Goal: Task Accomplishment & Management: Complete application form

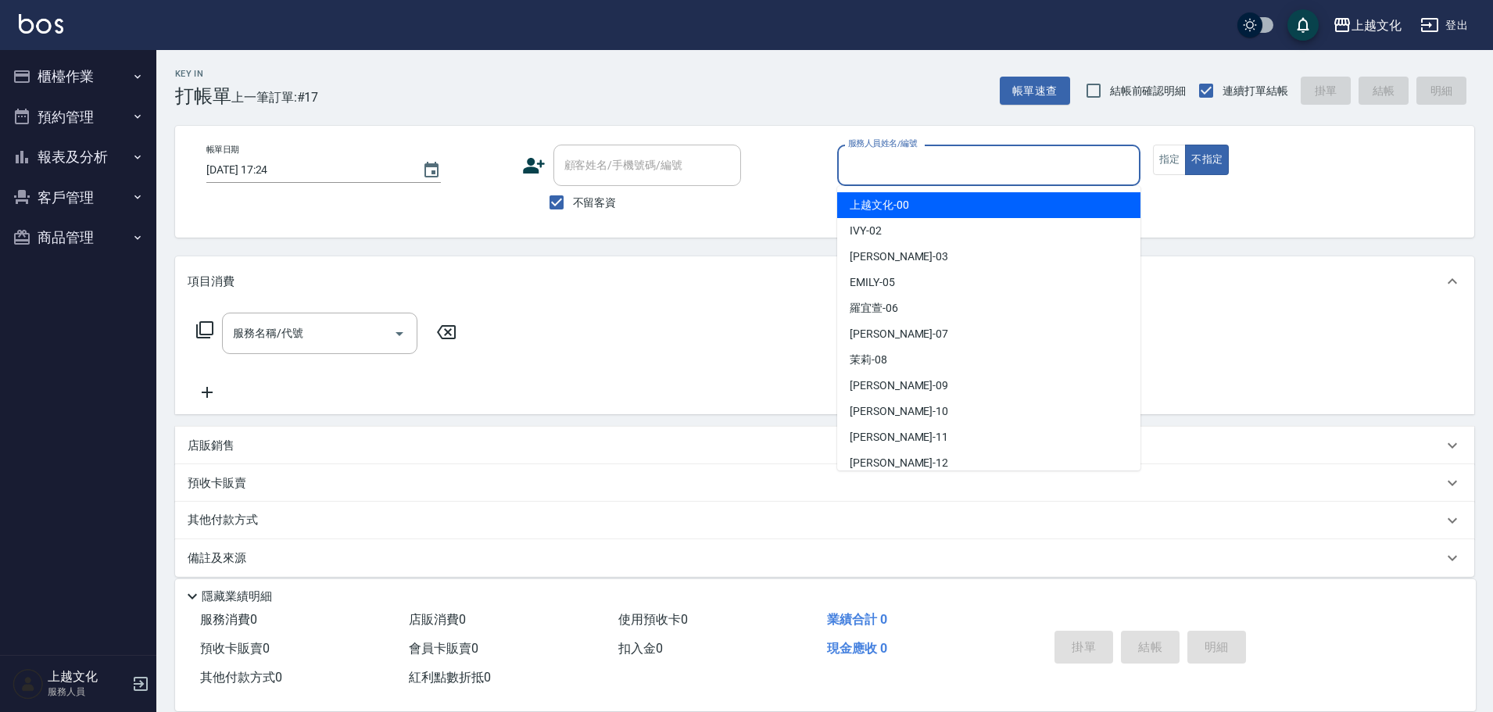
click at [872, 165] on input "服務人員姓名/編號" at bounding box center [988, 165] width 289 height 27
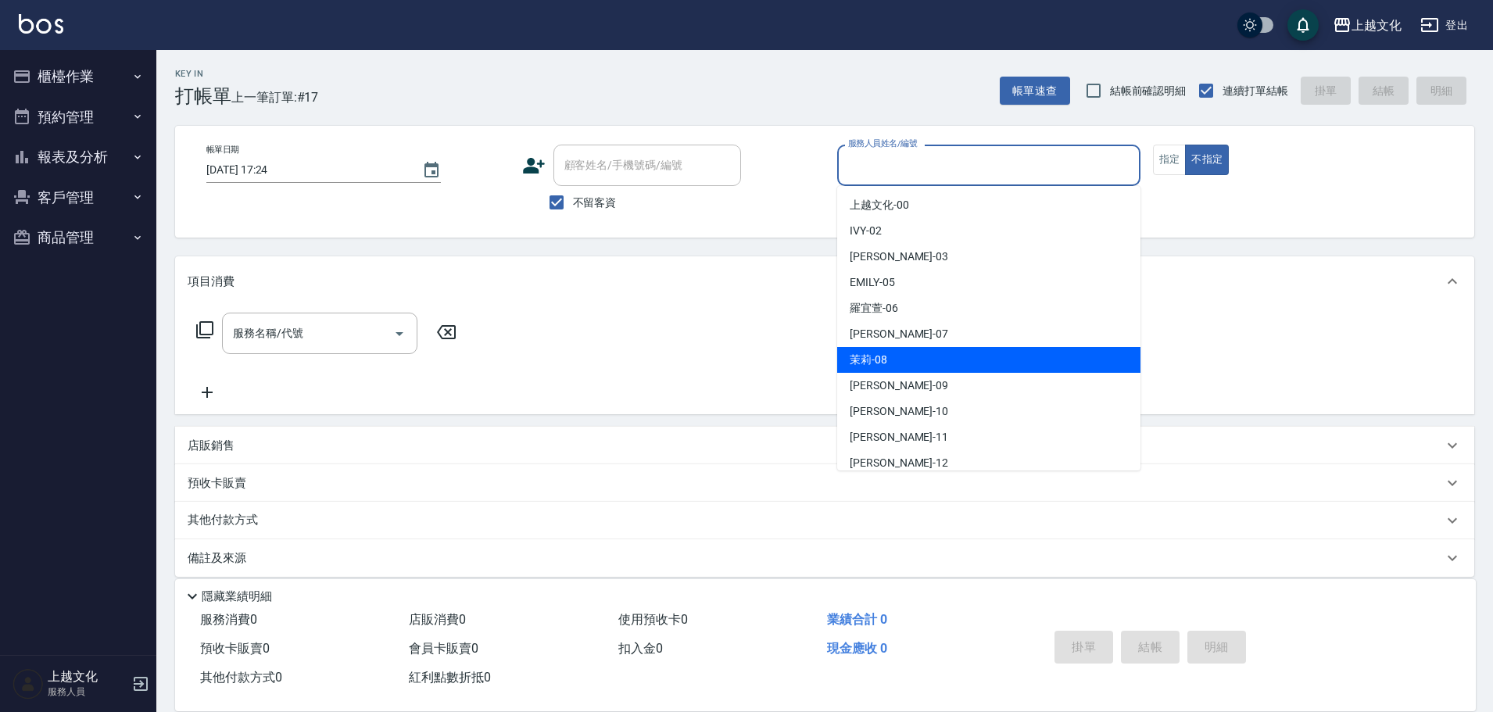
click at [930, 353] on div "茉莉 -08" at bounding box center [988, 360] width 303 height 26
click at [930, 353] on div "服務名稱/代號 服務名稱/代號" at bounding box center [824, 360] width 1299 height 108
type input "茉莉-08"
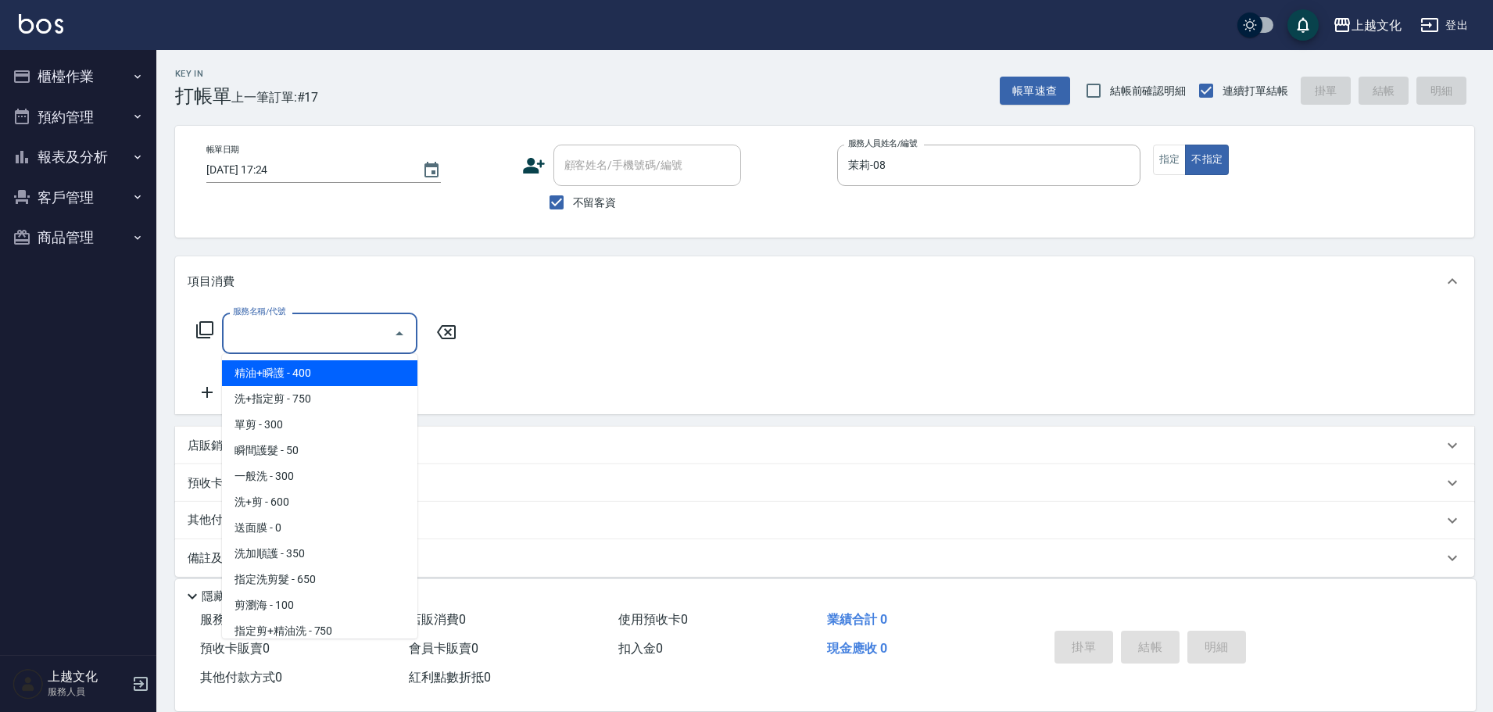
click at [336, 333] on input "服務名稱/代號" at bounding box center [308, 333] width 158 height 27
click at [331, 369] on span "精油+瞬護 - 400" at bounding box center [319, 373] width 195 height 26
type input "精油+瞬護(101)"
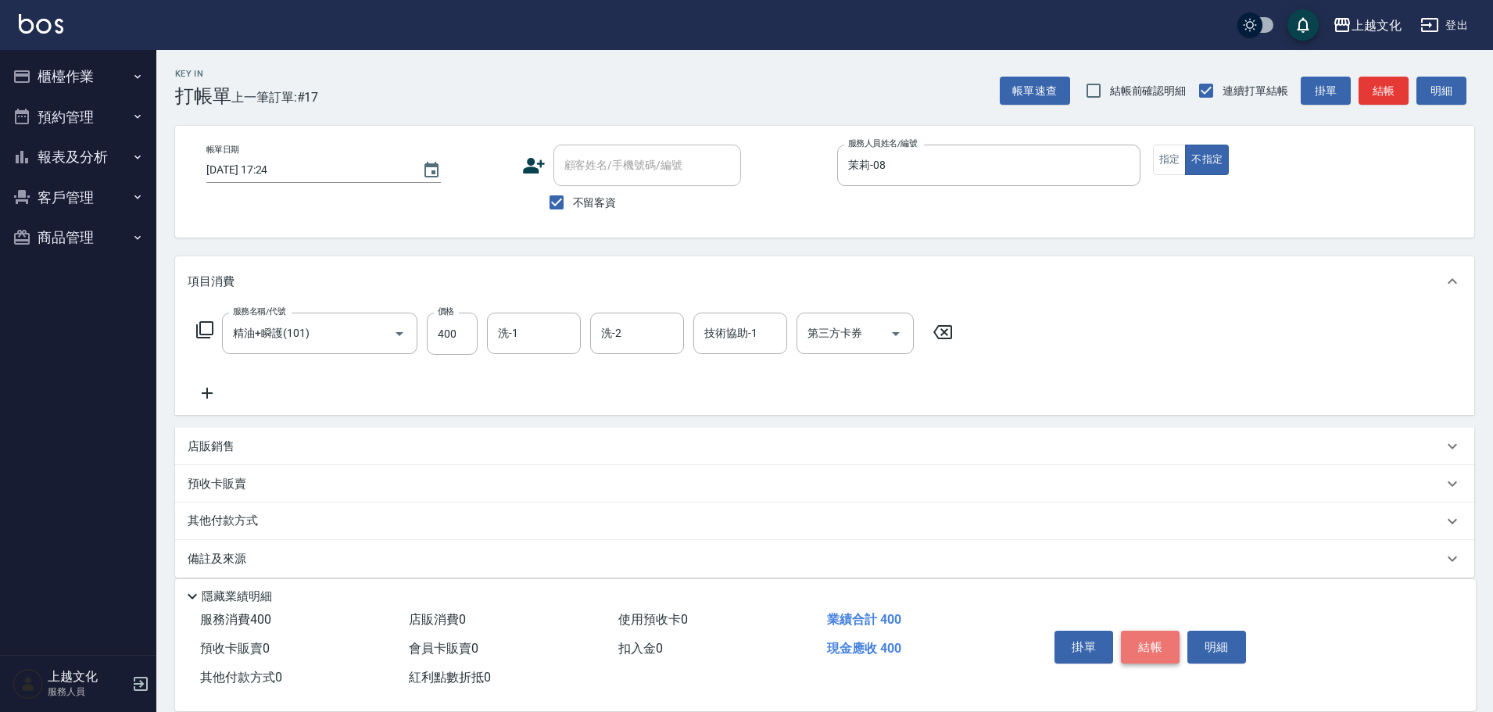
click at [1154, 640] on button "結帳" at bounding box center [1150, 647] width 59 height 33
click at [1154, 640] on div "掛單 結帳 明細" at bounding box center [1150, 649] width 204 height 49
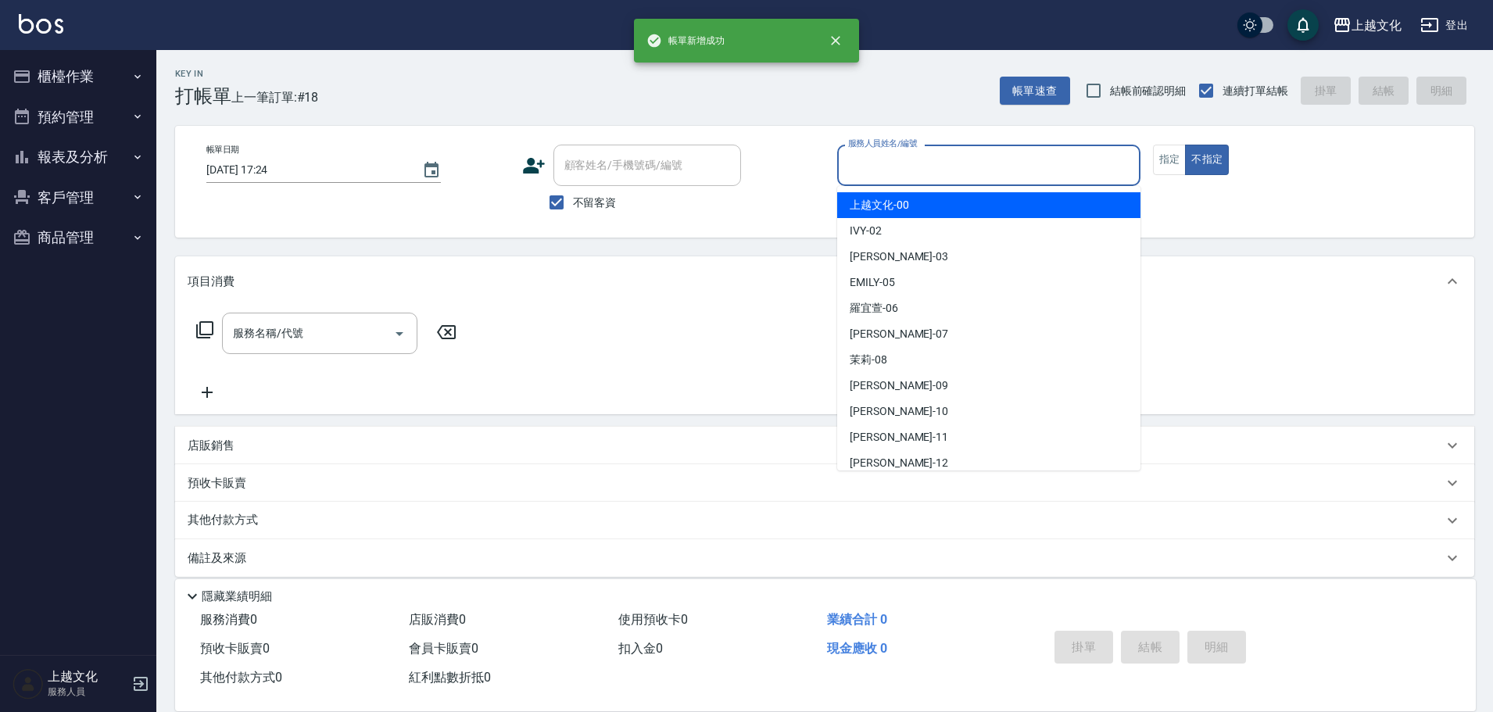
click at [937, 167] on input "服務人員姓名/編號" at bounding box center [988, 165] width 289 height 27
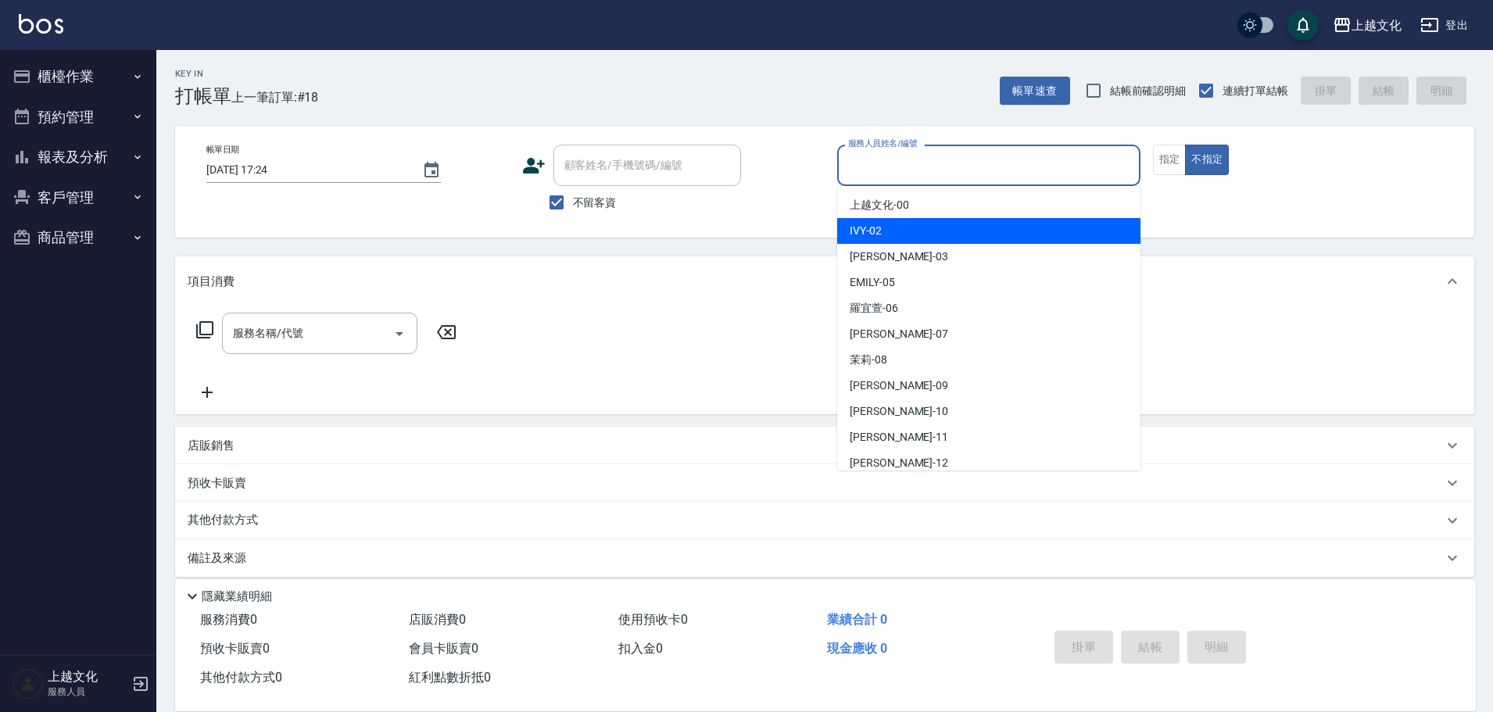
click at [894, 230] on div "IVY -02" at bounding box center [988, 231] width 303 height 26
click at [898, 230] on div "帳單日期 2025/09/22 17:24 顧客姓名/手機號碼/編號 顧客姓名/手機號碼/編號 不留客資 服務人員姓名/編號 服務人員姓名/編號 指定 不指定" at bounding box center [824, 182] width 1299 height 112
type input "IVY-02"
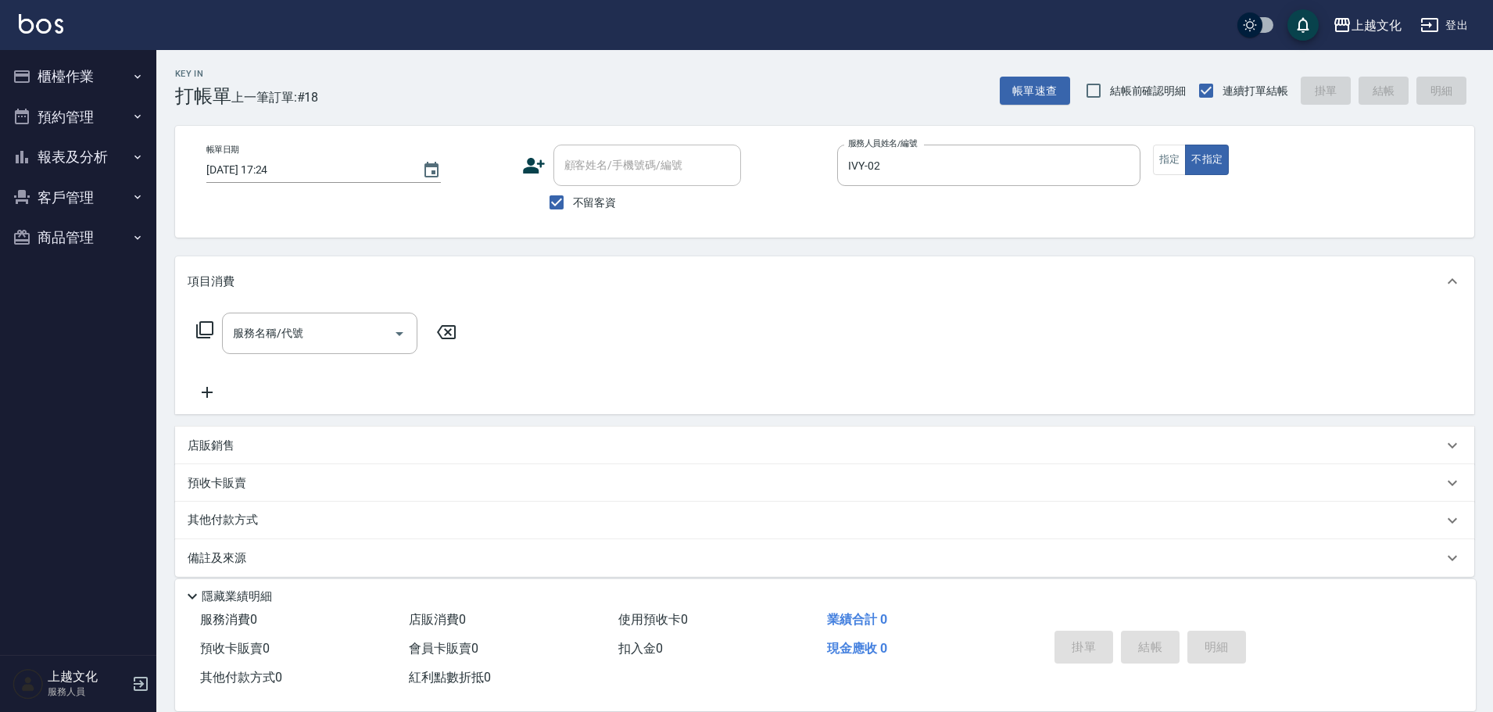
click at [206, 327] on icon at bounding box center [204, 330] width 19 height 19
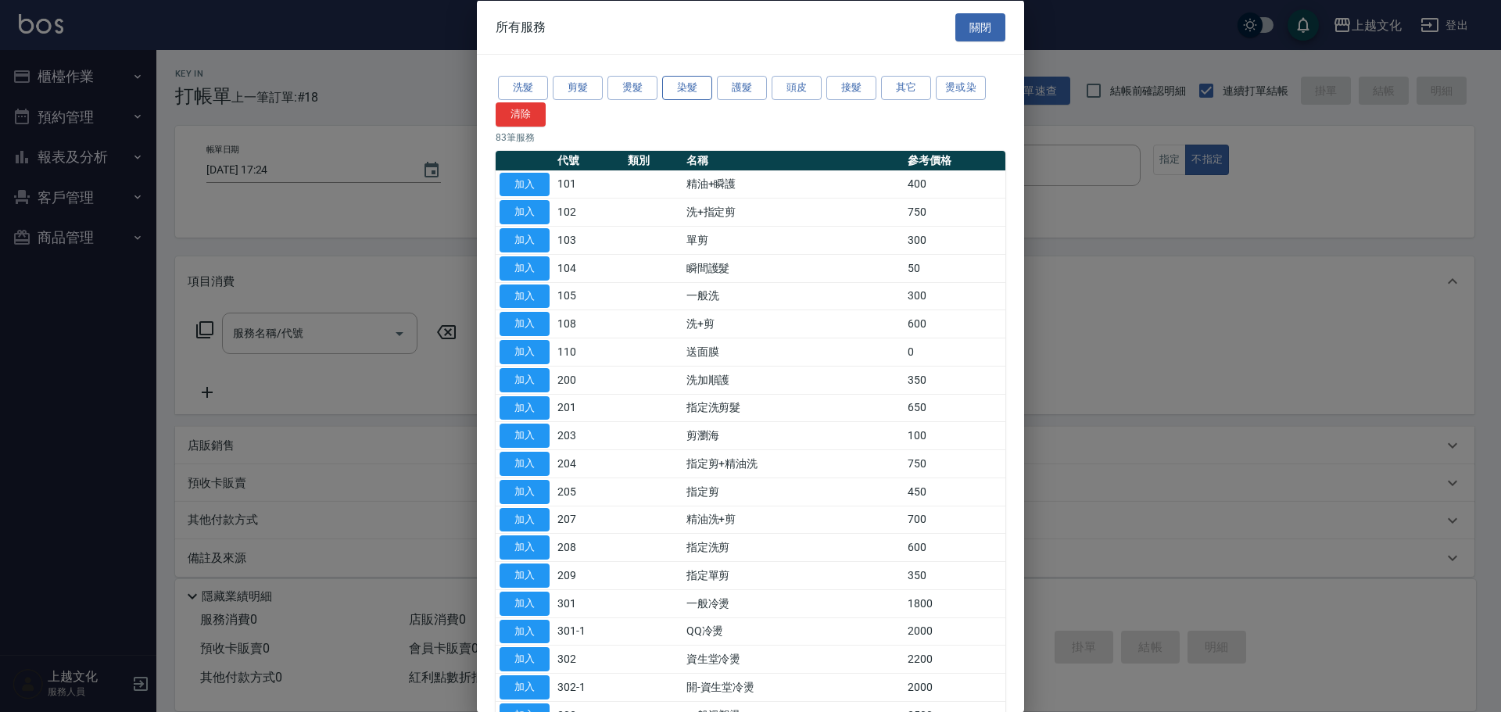
click at [686, 92] on button "染髮" at bounding box center [687, 88] width 50 height 24
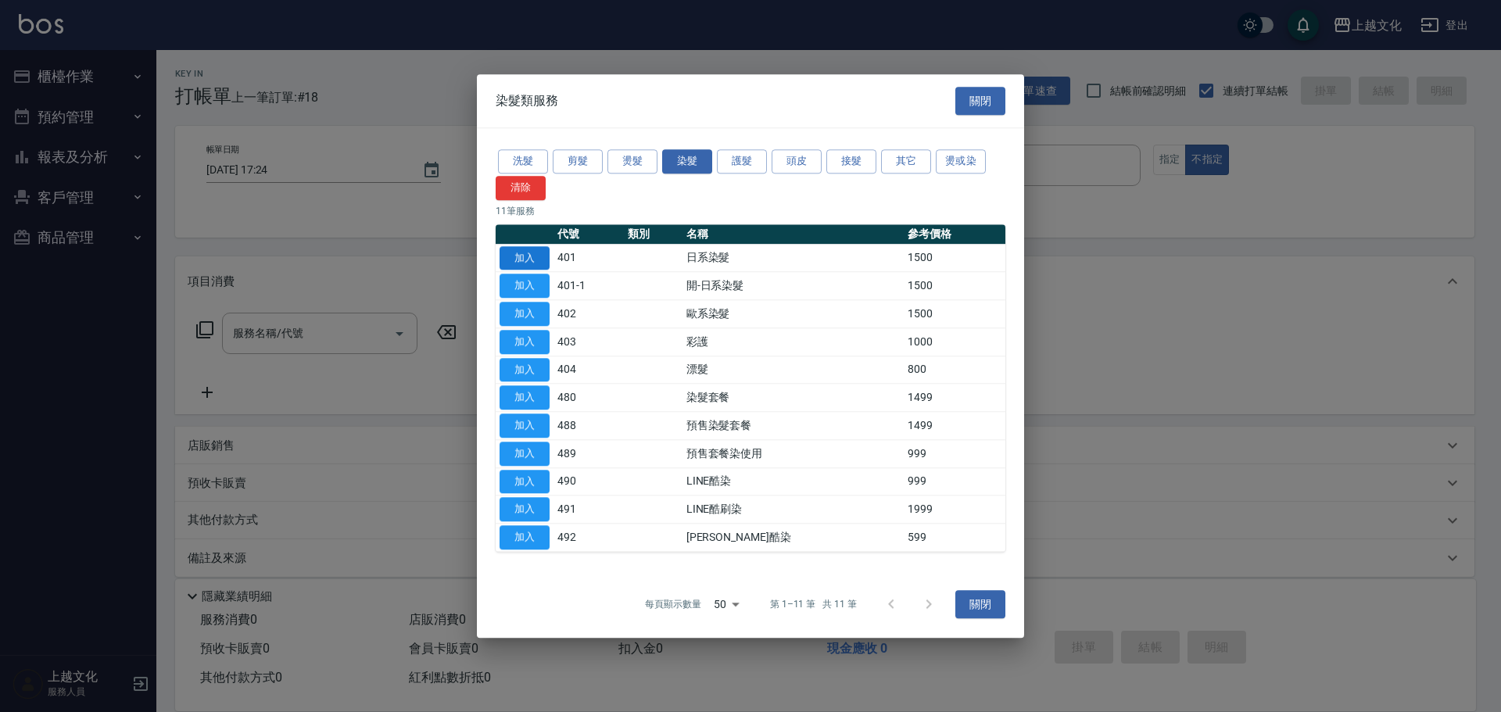
click at [523, 259] on button "加入" at bounding box center [525, 258] width 50 height 24
type input "日系染髮(401)"
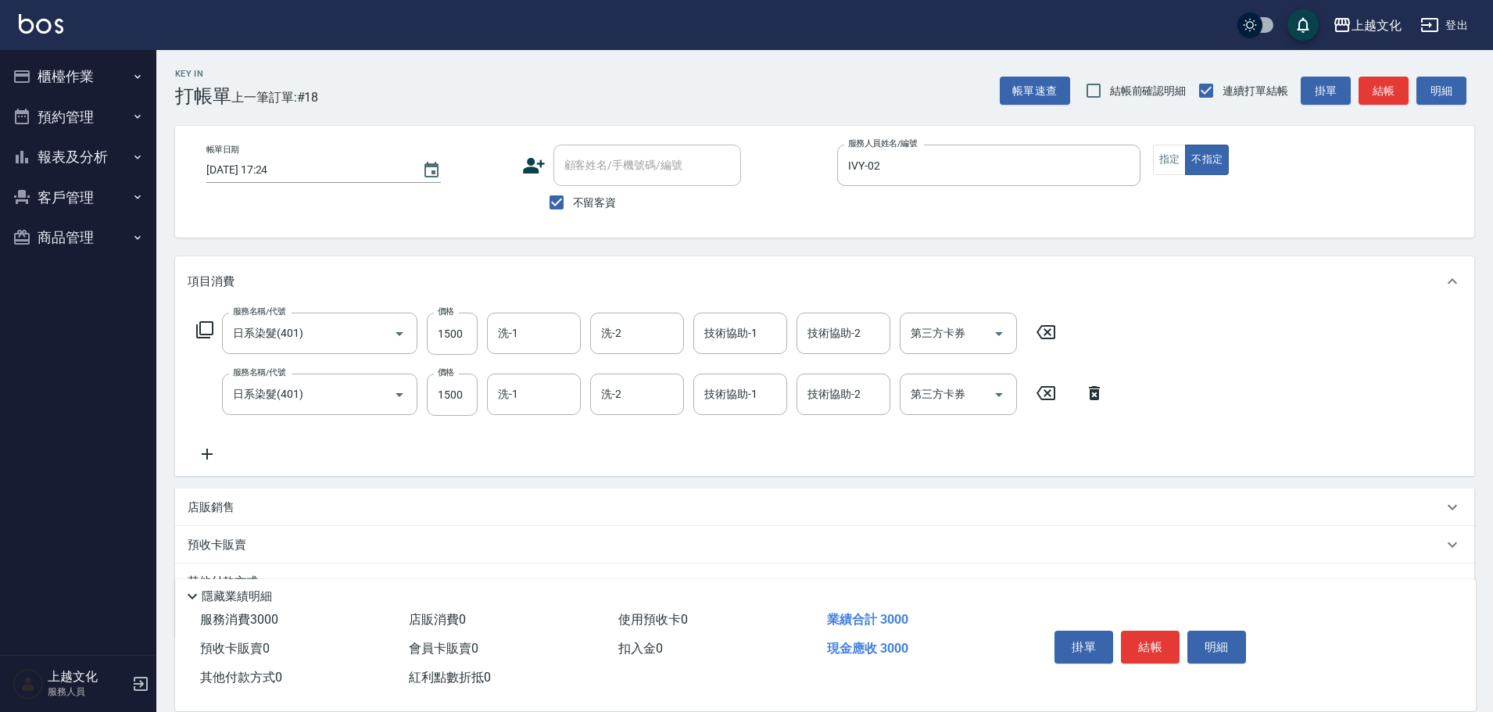
click at [1094, 397] on icon at bounding box center [1094, 393] width 11 height 14
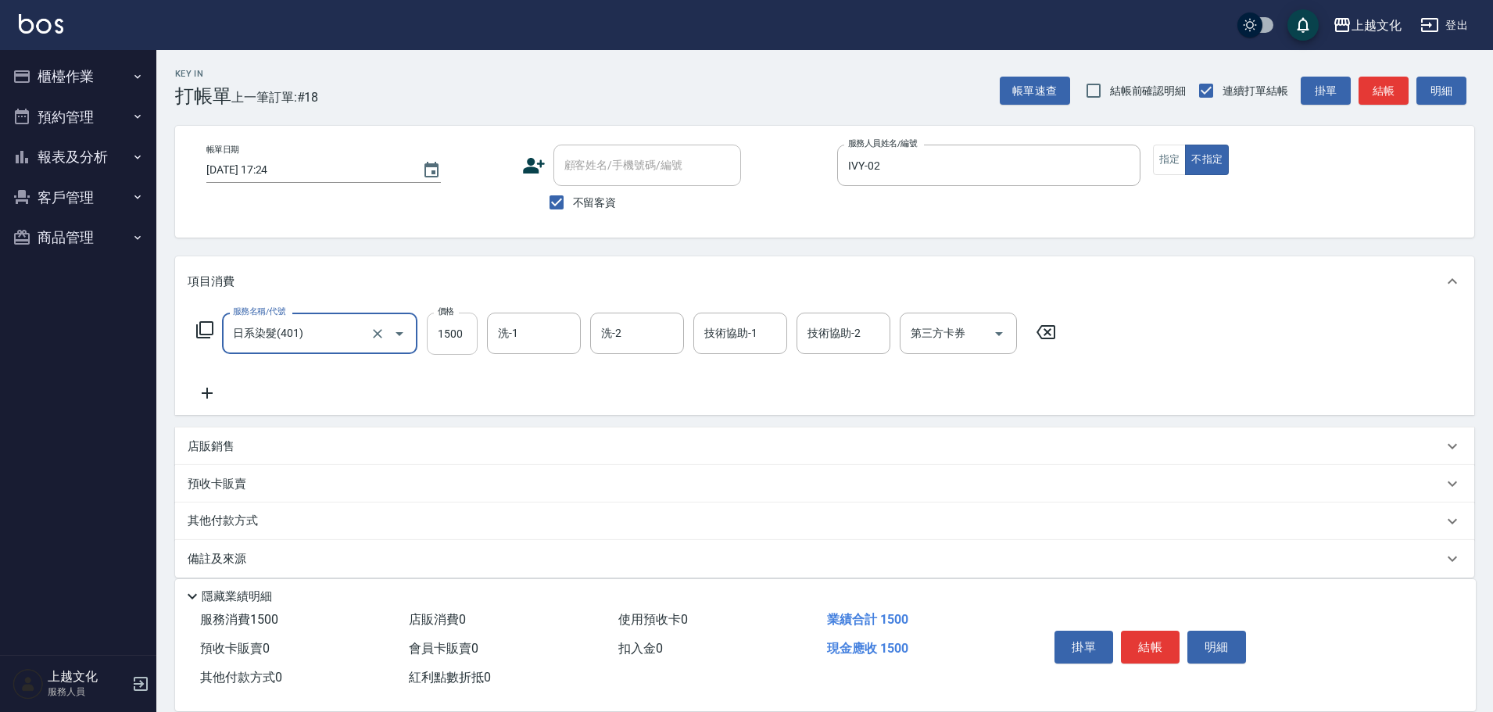
click at [439, 352] on input "1500" at bounding box center [452, 334] width 51 height 42
click at [435, 331] on input "1500" at bounding box center [452, 334] width 51 height 42
click at [441, 331] on input "1500" at bounding box center [452, 334] width 51 height 42
click at [471, 339] on input "1500" at bounding box center [452, 334] width 51 height 42
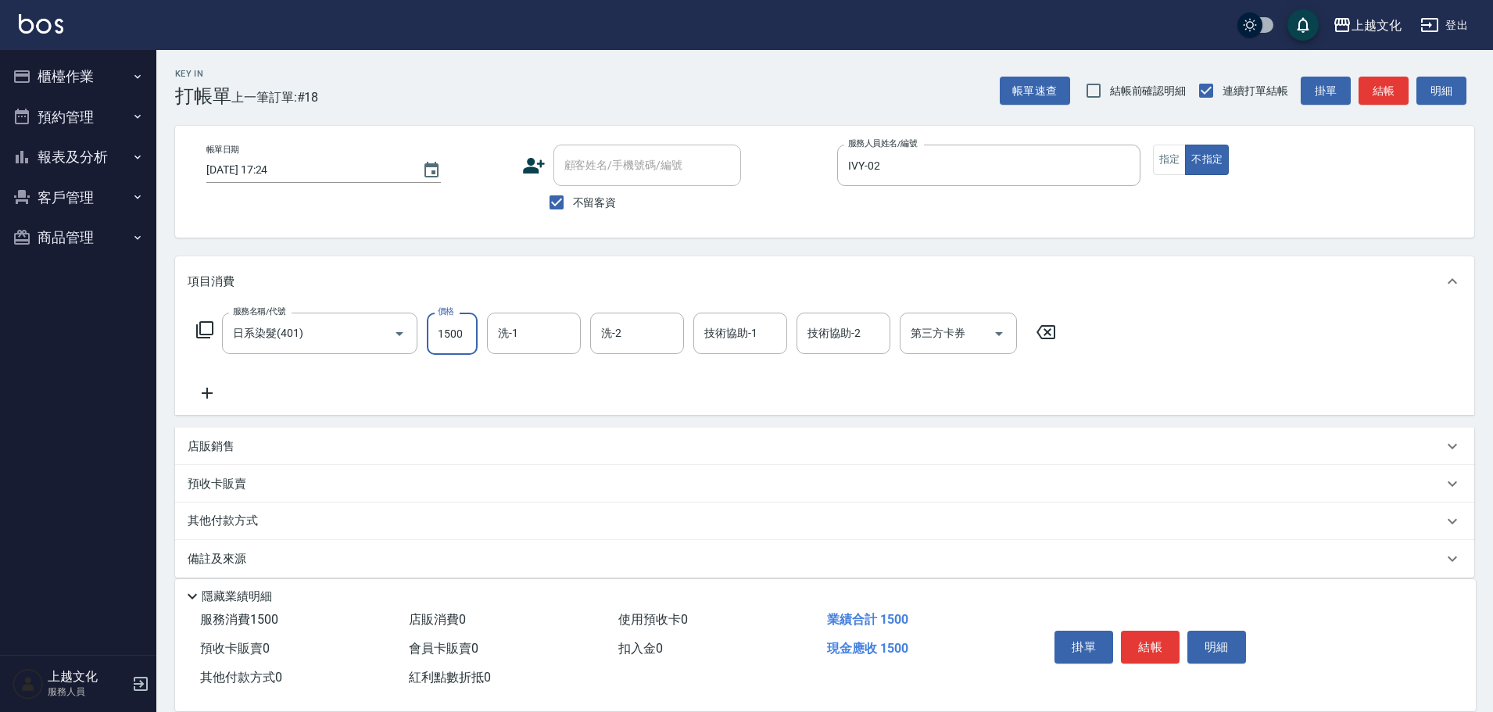
click at [460, 339] on input "1500" at bounding box center [452, 334] width 51 height 42
type input "1800"
click at [1157, 642] on button "結帳" at bounding box center [1150, 647] width 59 height 33
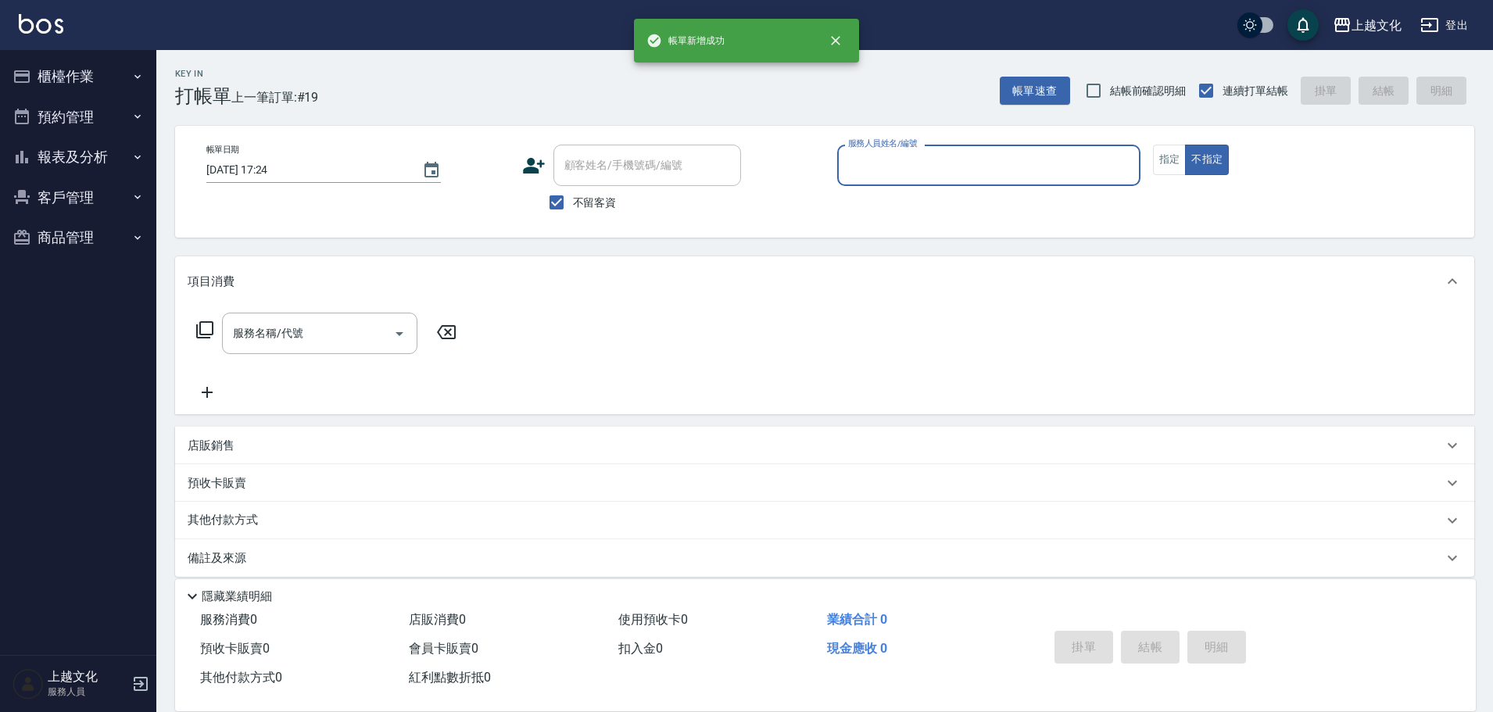
click at [998, 160] on input "服務人員姓名/編號" at bounding box center [988, 165] width 289 height 27
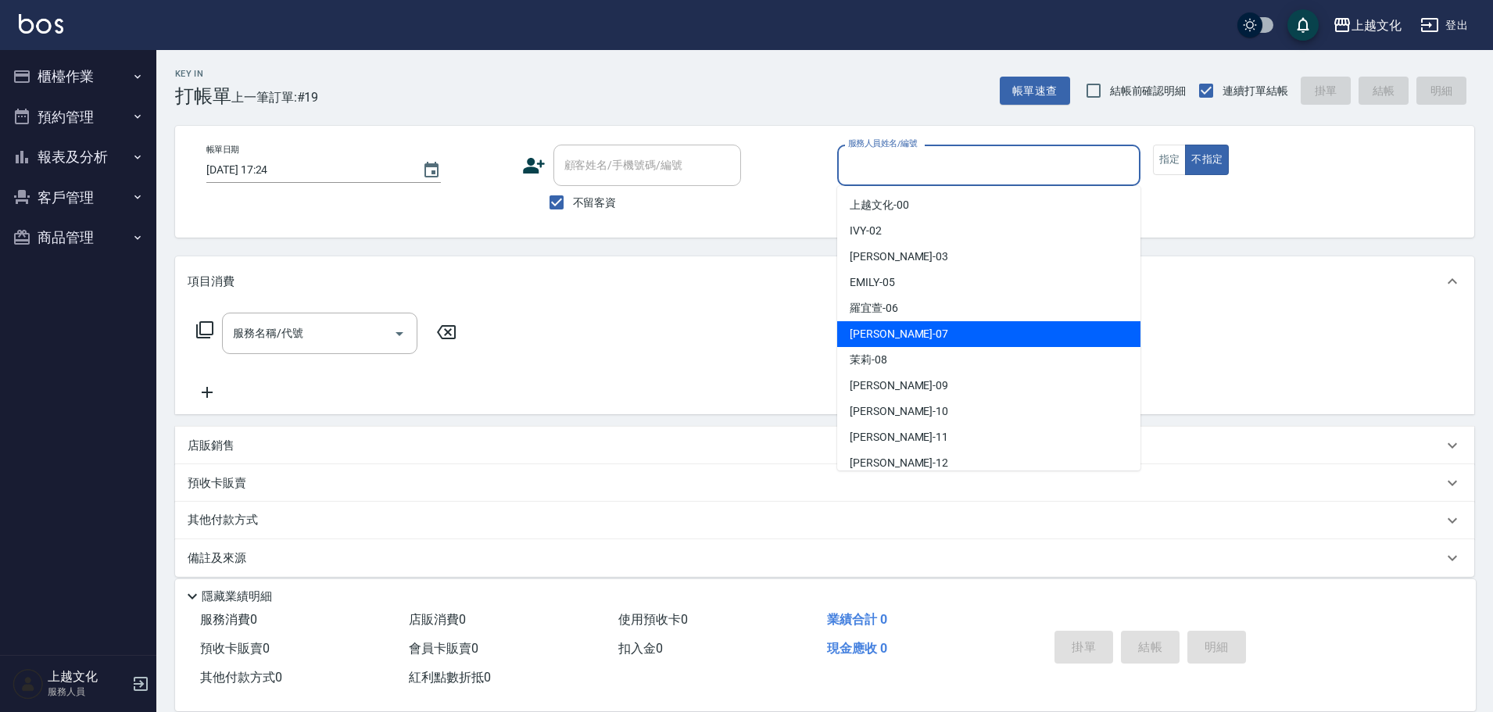
click at [926, 342] on div "LIN -07" at bounding box center [988, 334] width 303 height 26
type input "LIN-07"
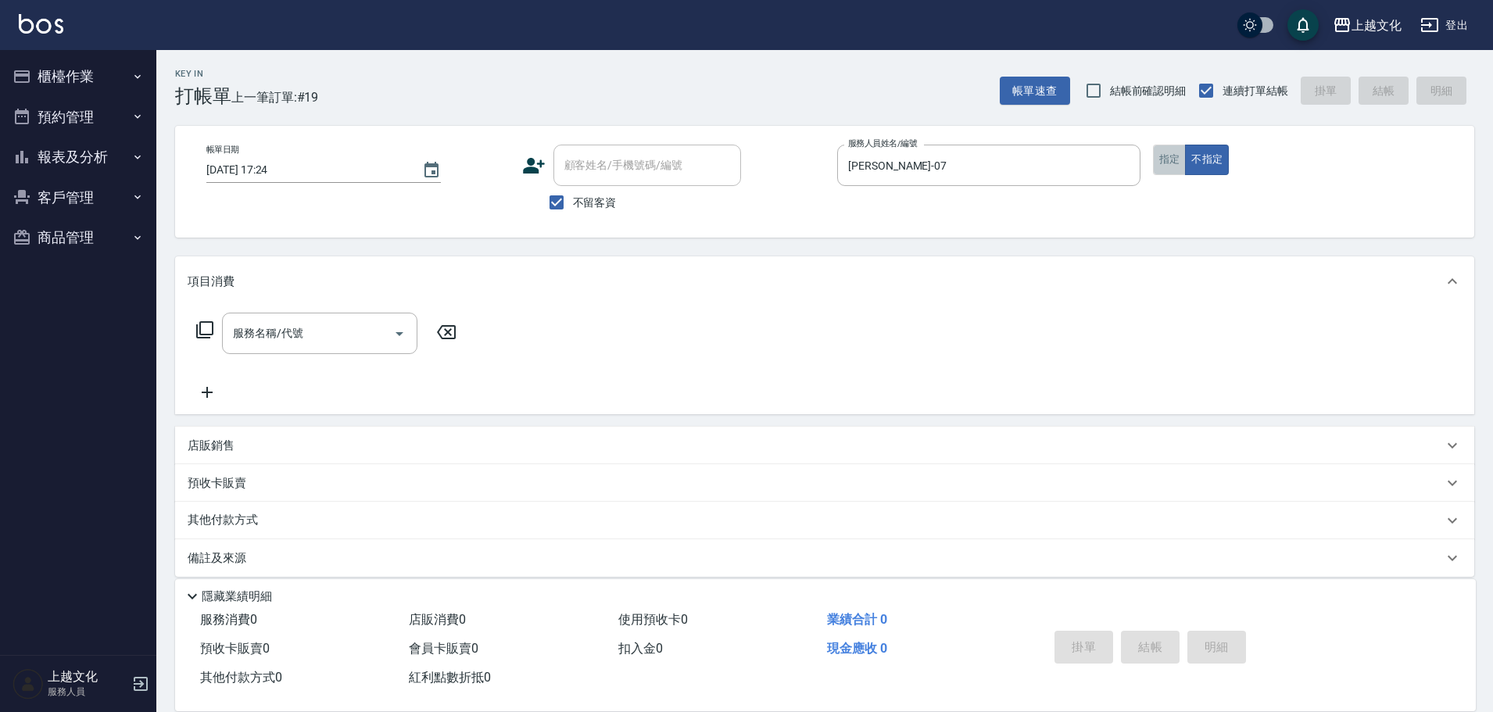
click at [1168, 157] on button "指定" at bounding box center [1170, 160] width 34 height 30
click at [331, 331] on input "服務名稱/代號" at bounding box center [308, 333] width 158 height 27
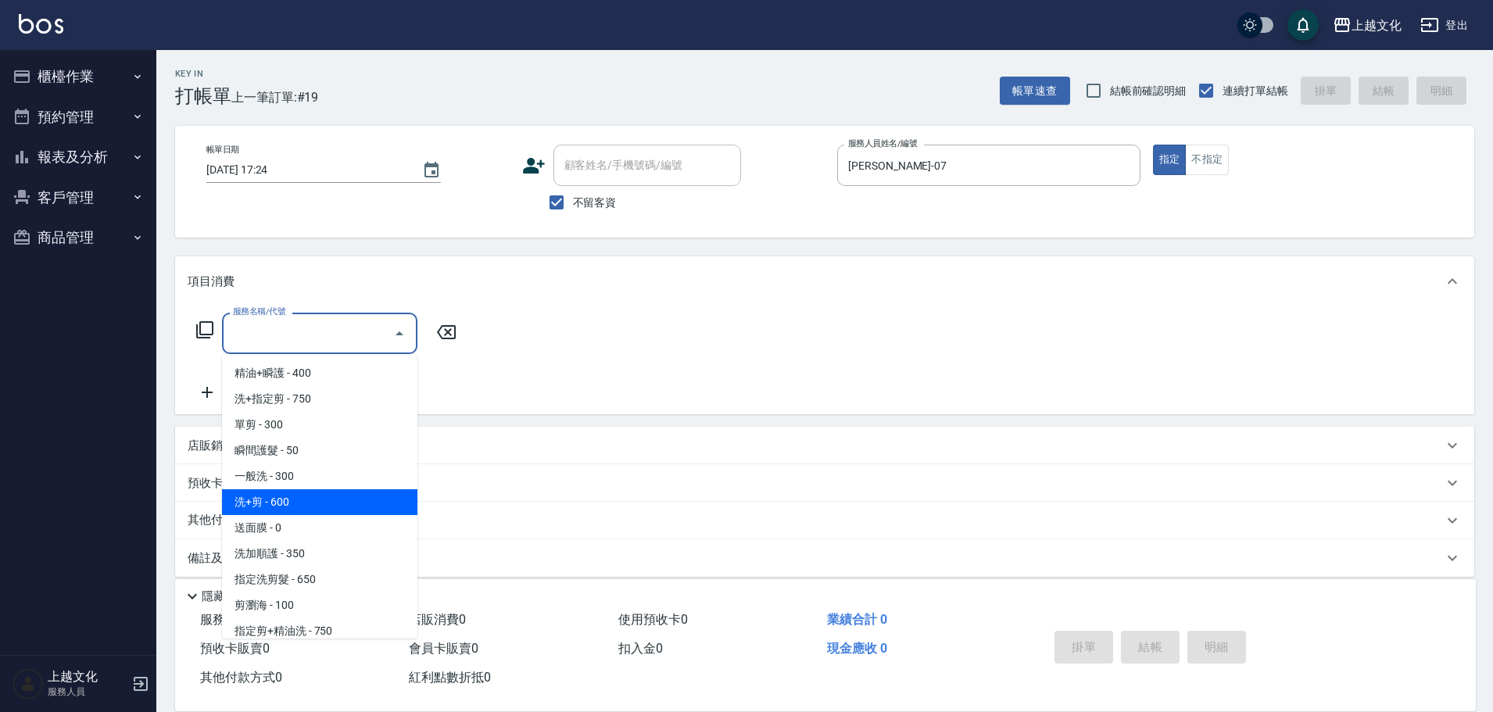
click at [316, 510] on span "洗+剪 - 600" at bounding box center [319, 502] width 195 height 26
type input "洗+剪(108)"
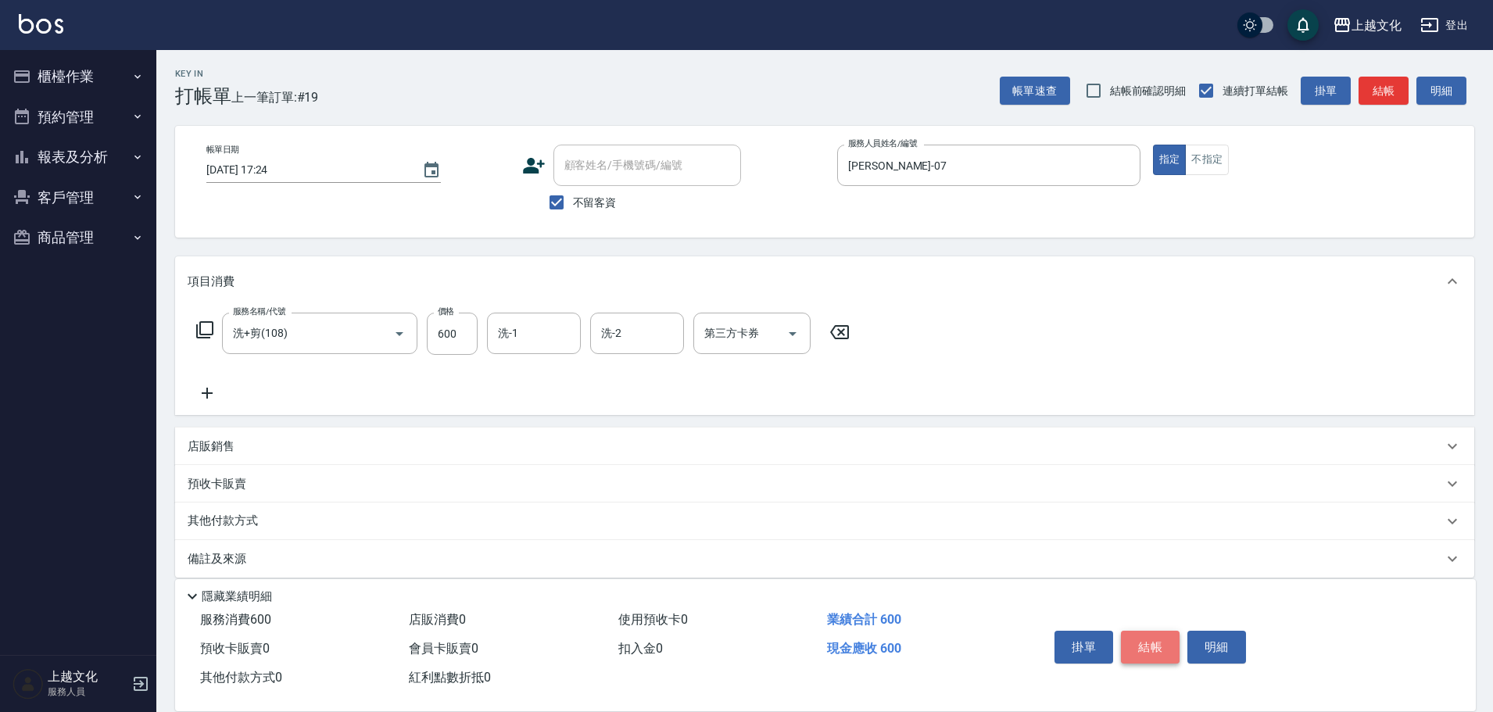
click at [1143, 643] on button "結帳" at bounding box center [1150, 647] width 59 height 33
click at [1143, 643] on div "掛單 結帳 明細" at bounding box center [1150, 649] width 204 height 49
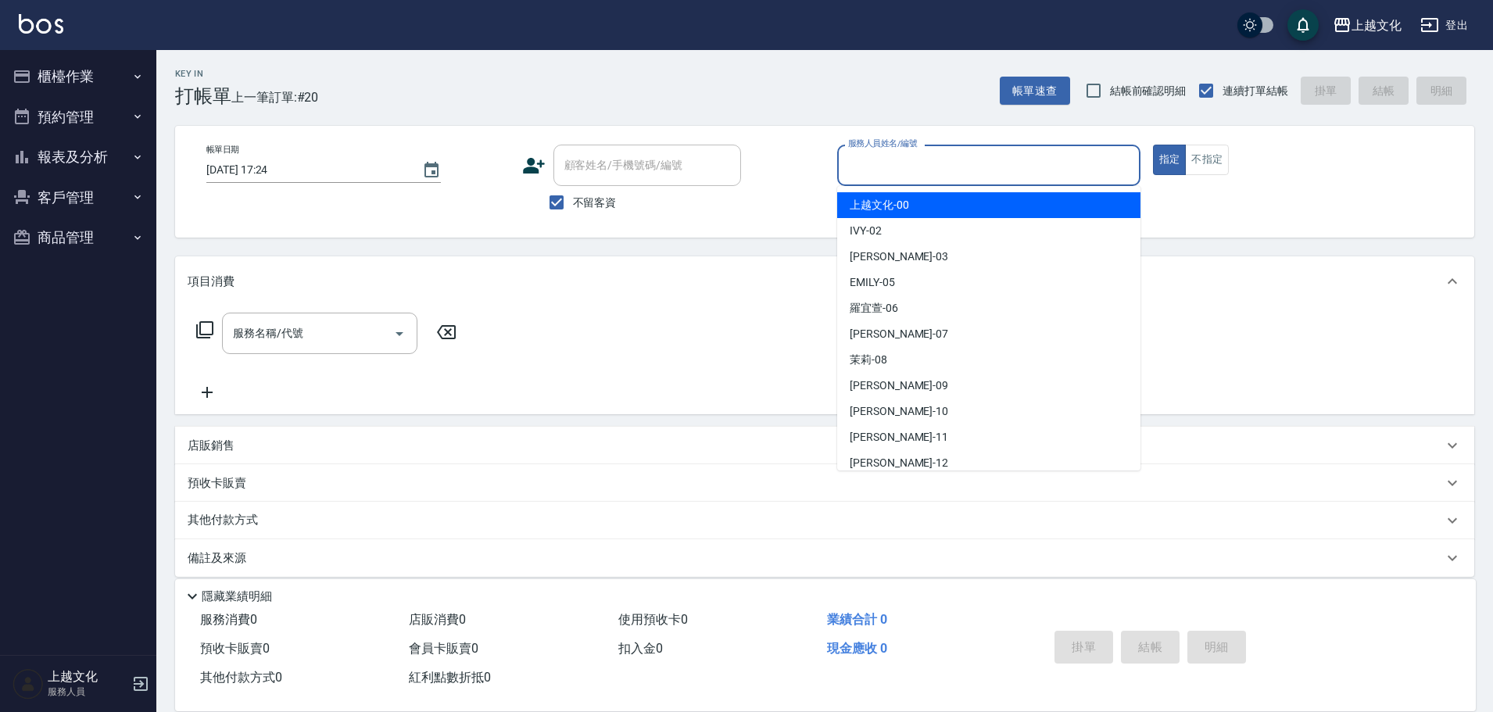
click at [1016, 174] on input "服務人員姓名/編號" at bounding box center [988, 165] width 289 height 27
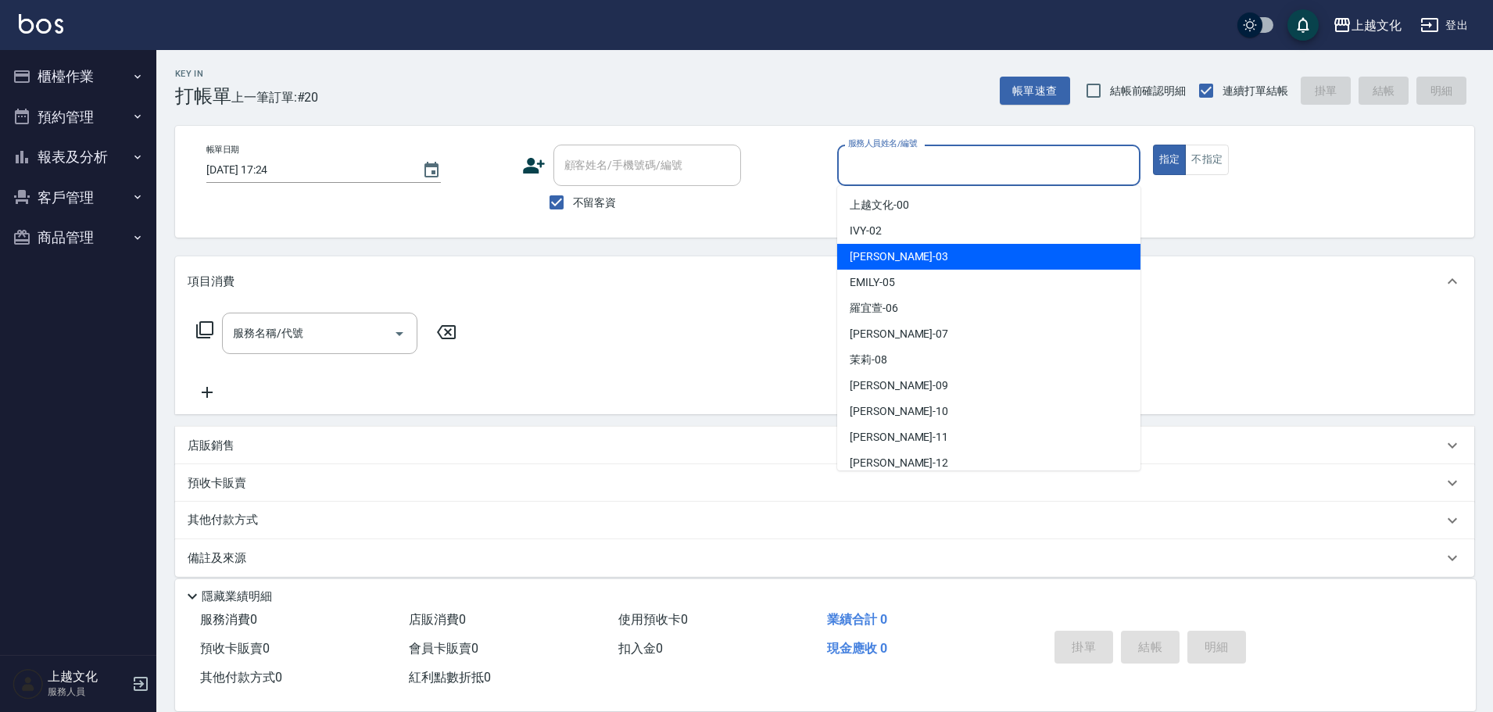
drag, startPoint x: 1011, startPoint y: 260, endPoint x: 989, endPoint y: 261, distance: 21.9
click at [1011, 260] on div "kelly -03" at bounding box center [988, 257] width 303 height 26
type input "kelly-03"
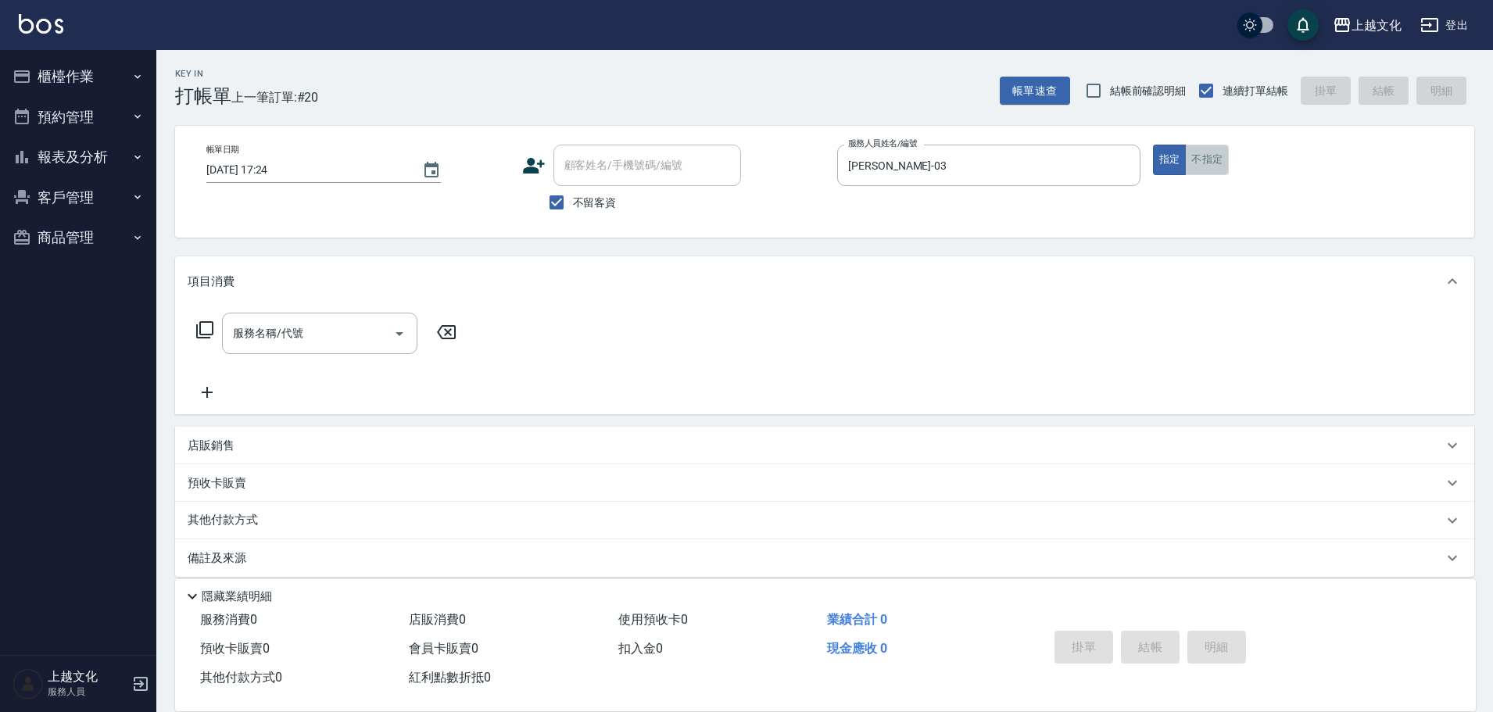
click at [1204, 156] on button "不指定" at bounding box center [1207, 160] width 44 height 30
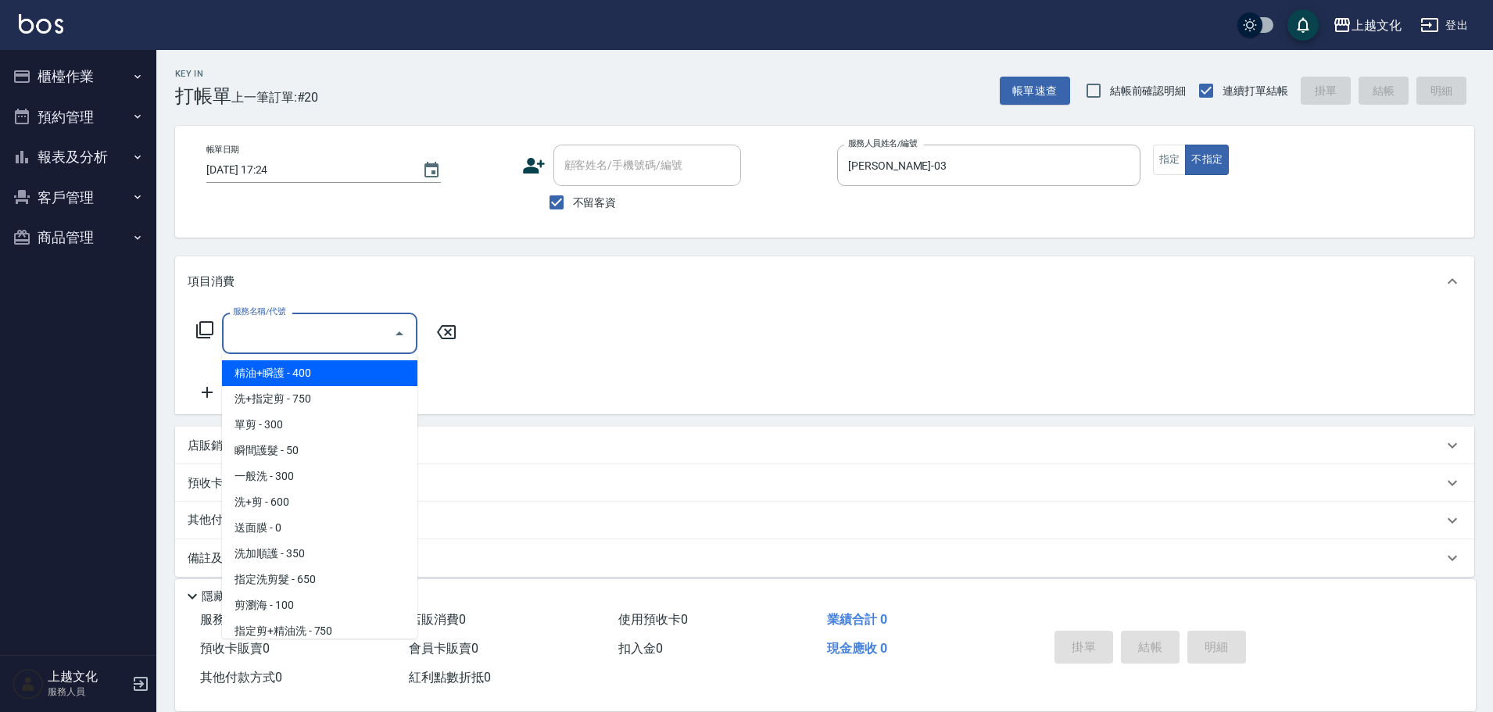
drag, startPoint x: 285, startPoint y: 343, endPoint x: 292, endPoint y: 342, distance: 8.0
click at [291, 341] on input "服務名稱/代號" at bounding box center [308, 333] width 158 height 27
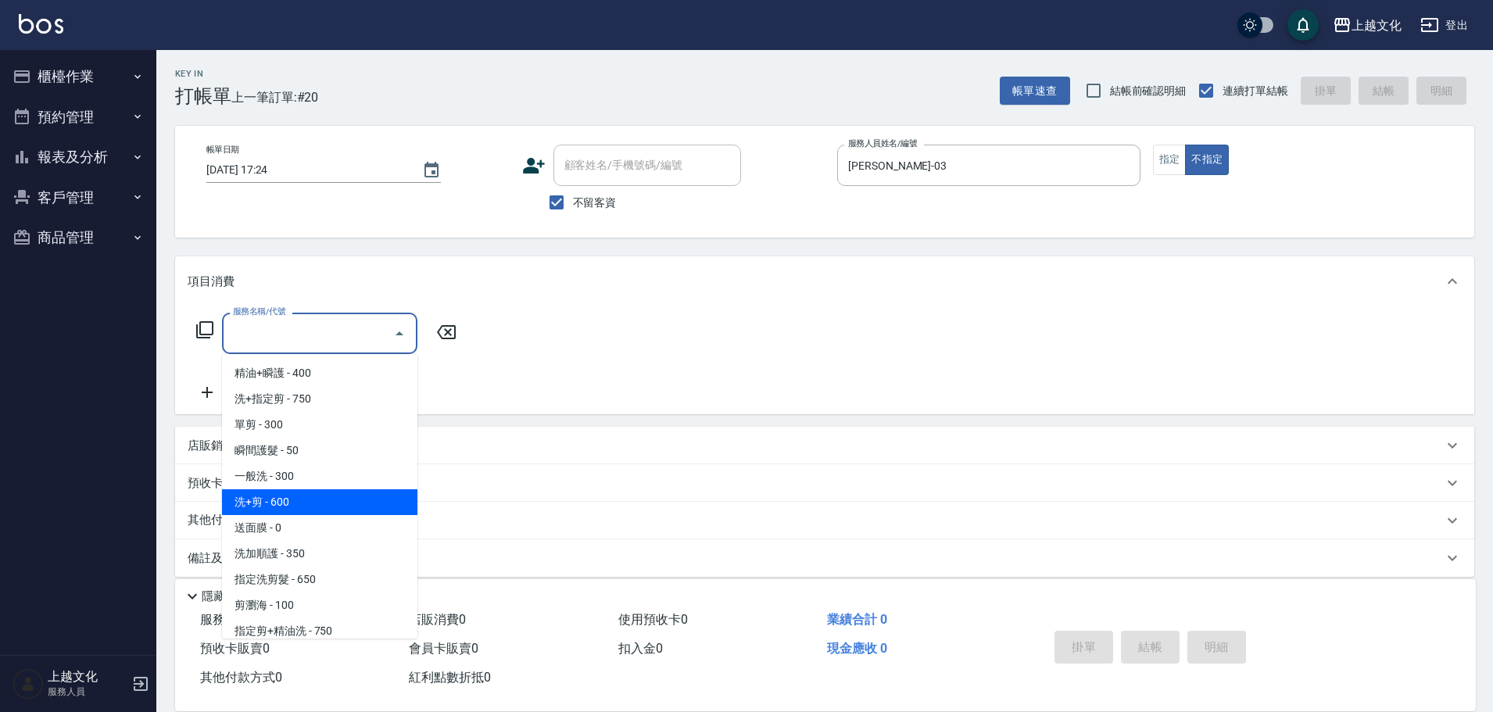
click at [299, 507] on span "洗+剪 - 600" at bounding box center [319, 502] width 195 height 26
type input "洗+剪(108)"
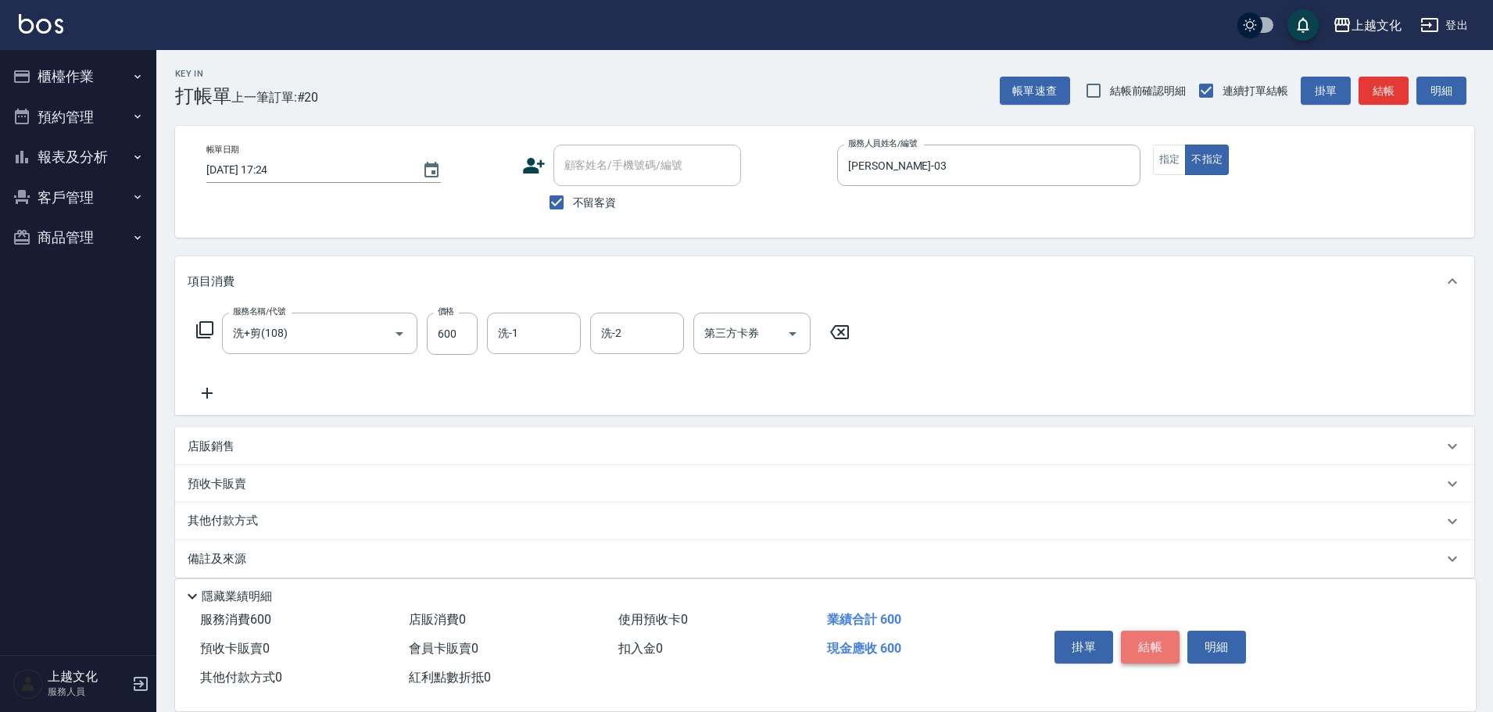
click at [1137, 631] on button "結帳" at bounding box center [1150, 647] width 59 height 33
type input "2025/09/22 17:25"
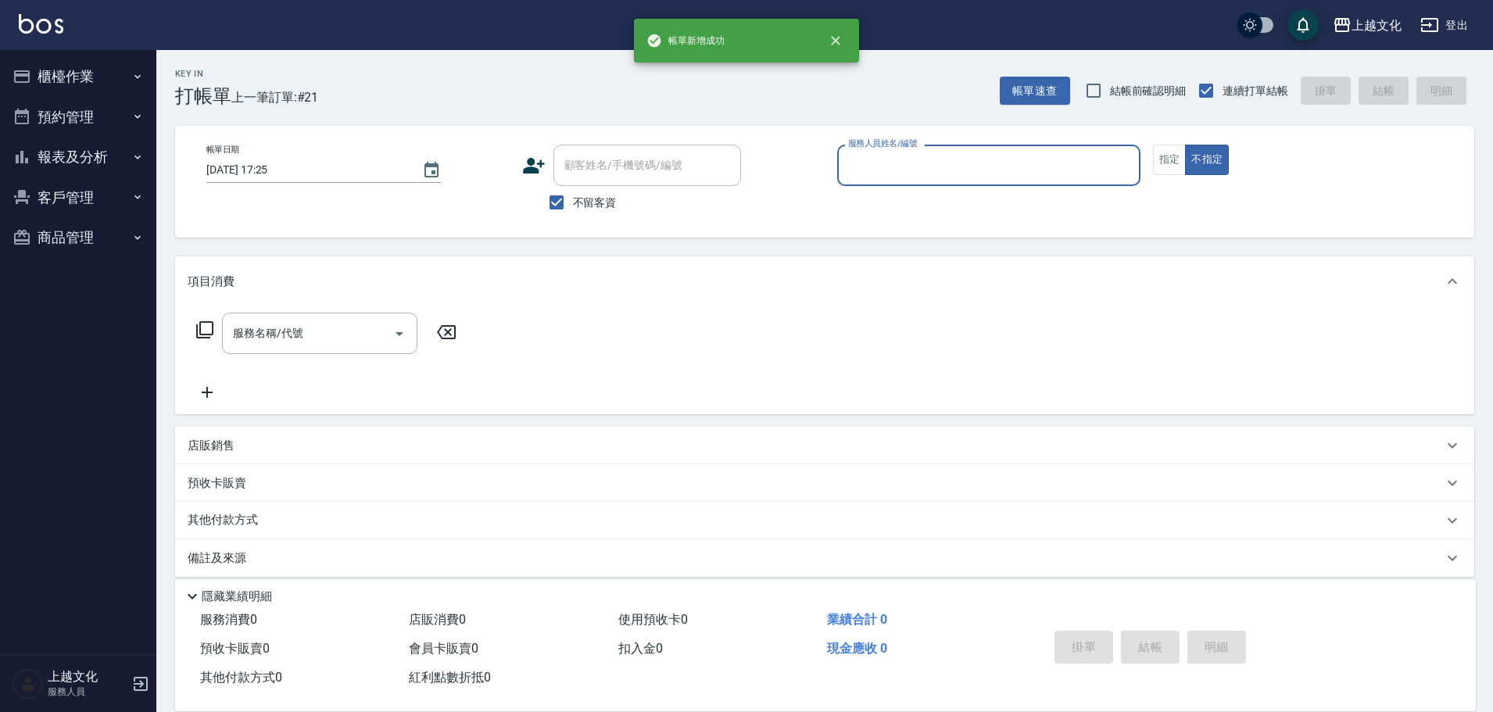
click at [1000, 168] on input "服務人員姓名/編號" at bounding box center [988, 165] width 289 height 27
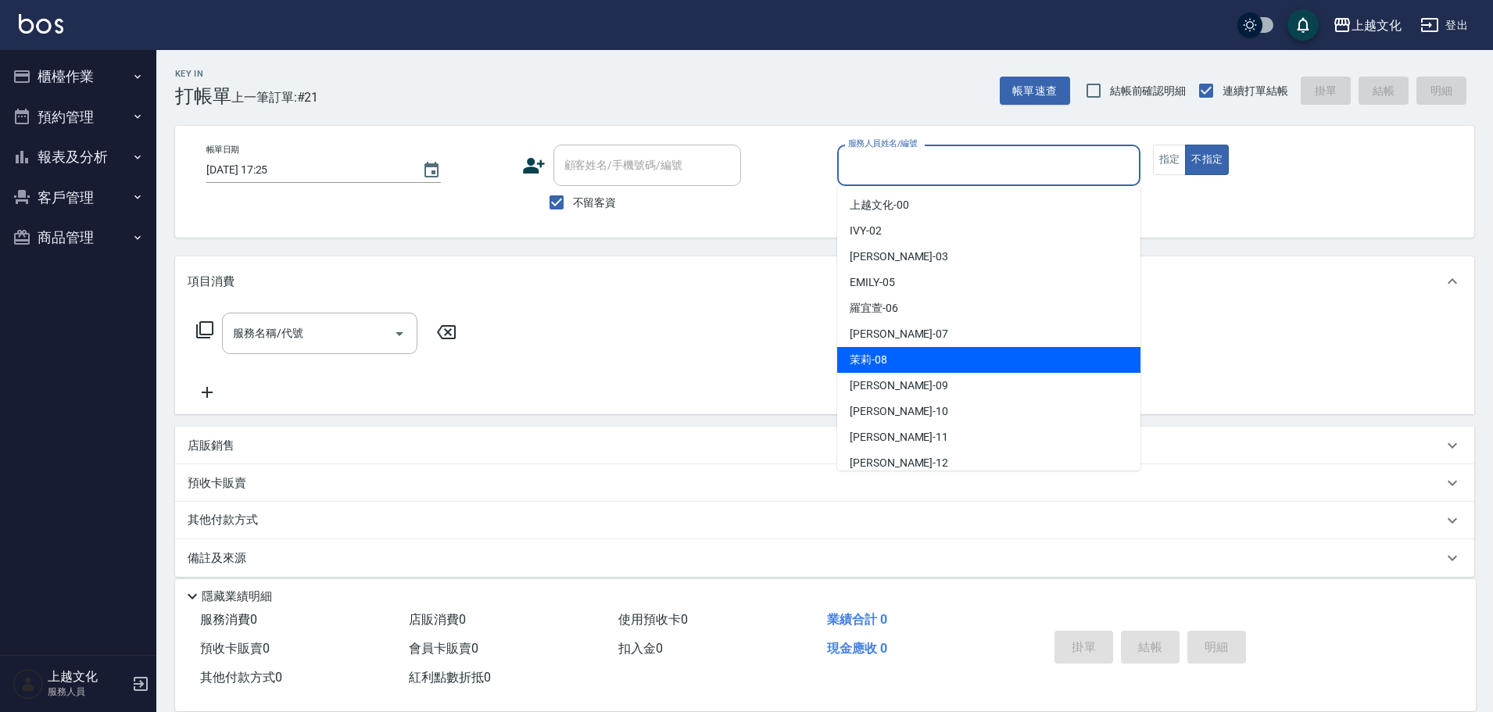
drag, startPoint x: 925, startPoint y: 356, endPoint x: 1092, endPoint y: 275, distance: 186.0
click at [947, 344] on ul "上越文化 -00 IVY -02 kelly -03 EMILY -05 羅宜萱 -06 LIN -07 茉莉 -08 jason -09 Leon -10 …" at bounding box center [988, 328] width 303 height 285
click at [969, 360] on div "茉莉 -08" at bounding box center [988, 360] width 303 height 26
click at [969, 360] on div "服務名稱/代號 服務名稱/代號" at bounding box center [824, 360] width 1299 height 108
type input "茉莉-08"
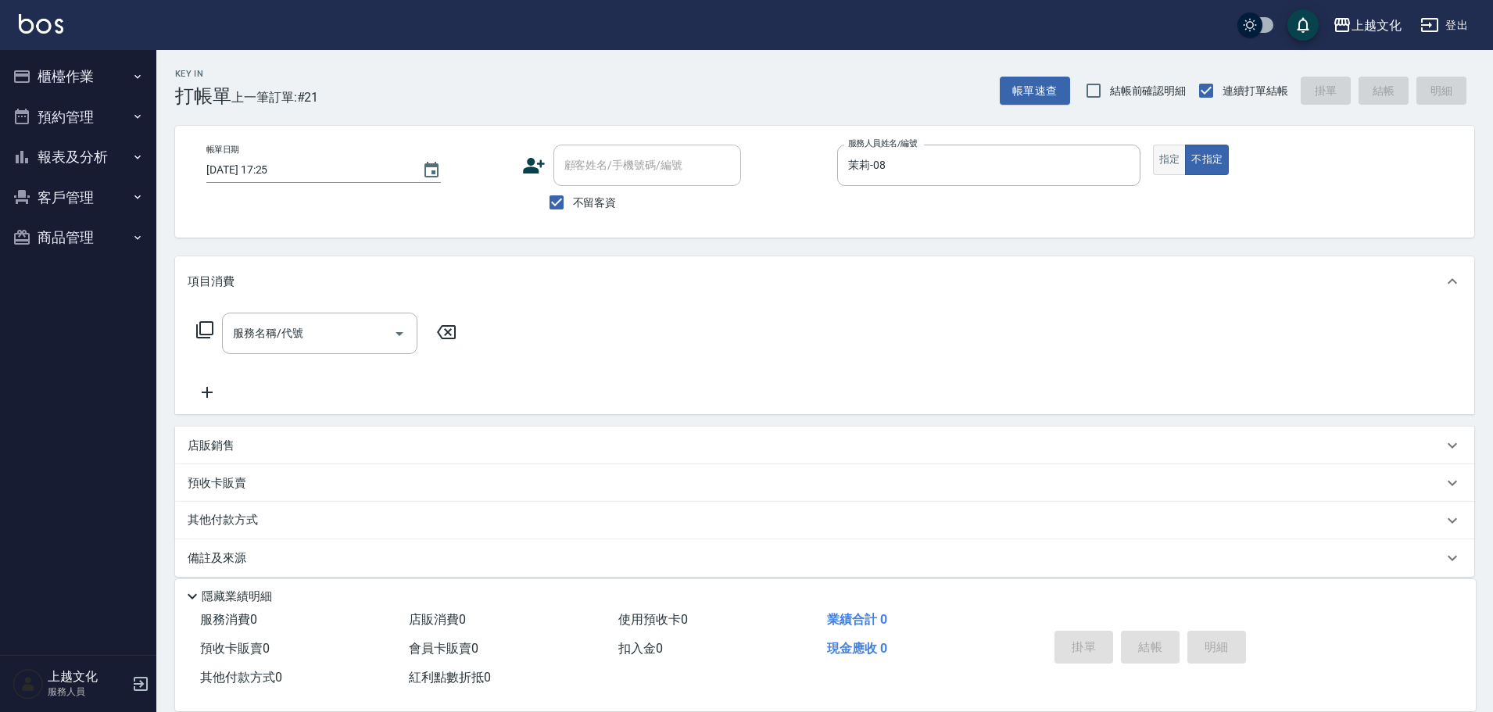
click at [1161, 156] on button "指定" at bounding box center [1170, 160] width 34 height 30
click at [202, 327] on icon at bounding box center [204, 330] width 19 height 19
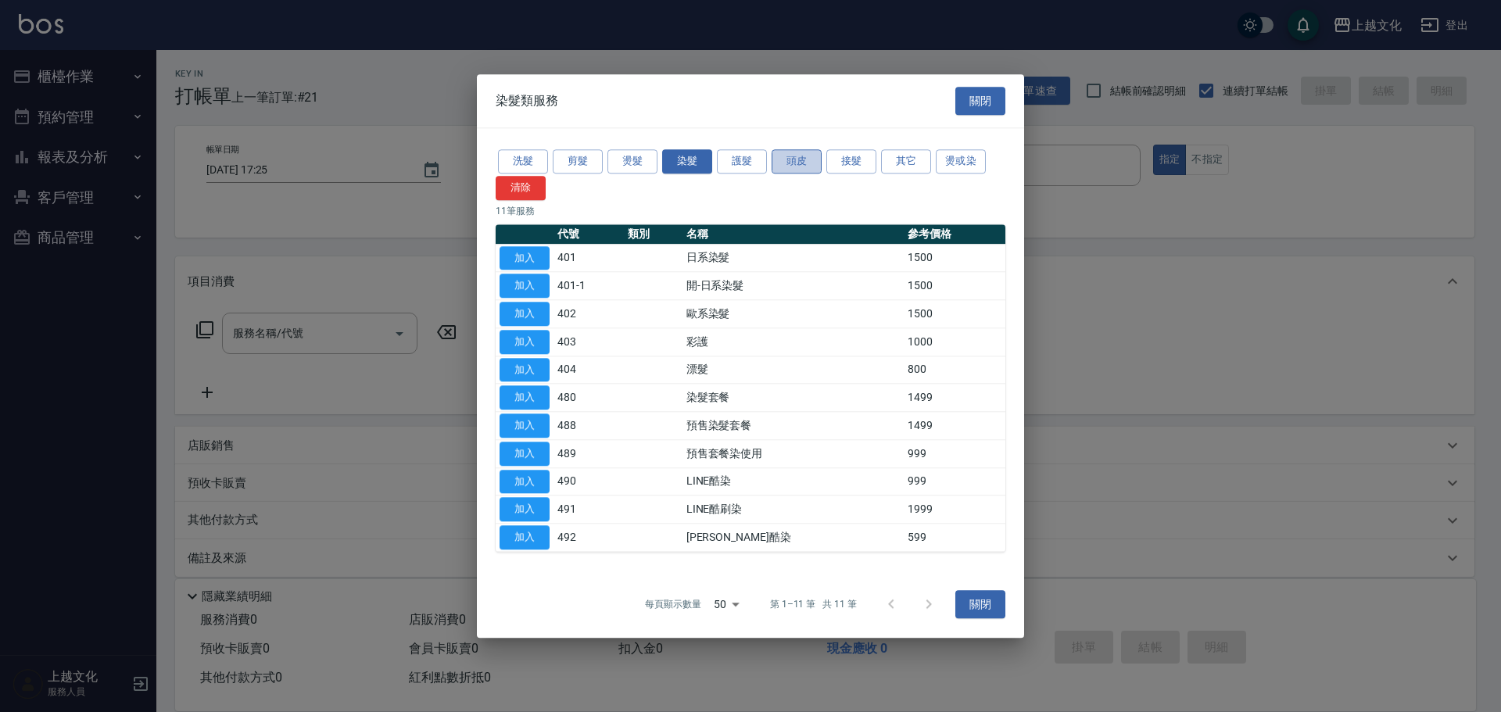
click at [792, 153] on button "頭皮" at bounding box center [797, 161] width 50 height 24
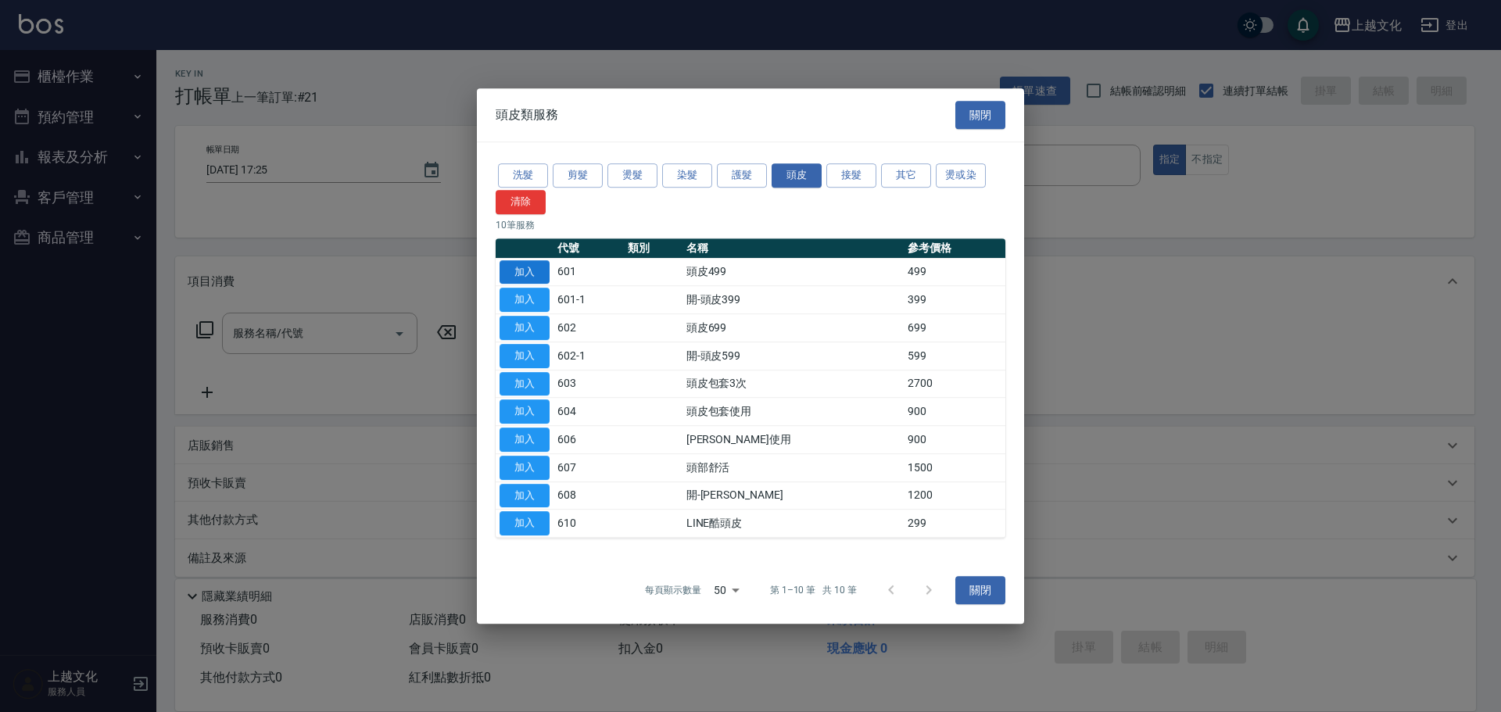
click at [509, 278] on button "加入" at bounding box center [525, 272] width 50 height 24
type input "頭皮499(601)"
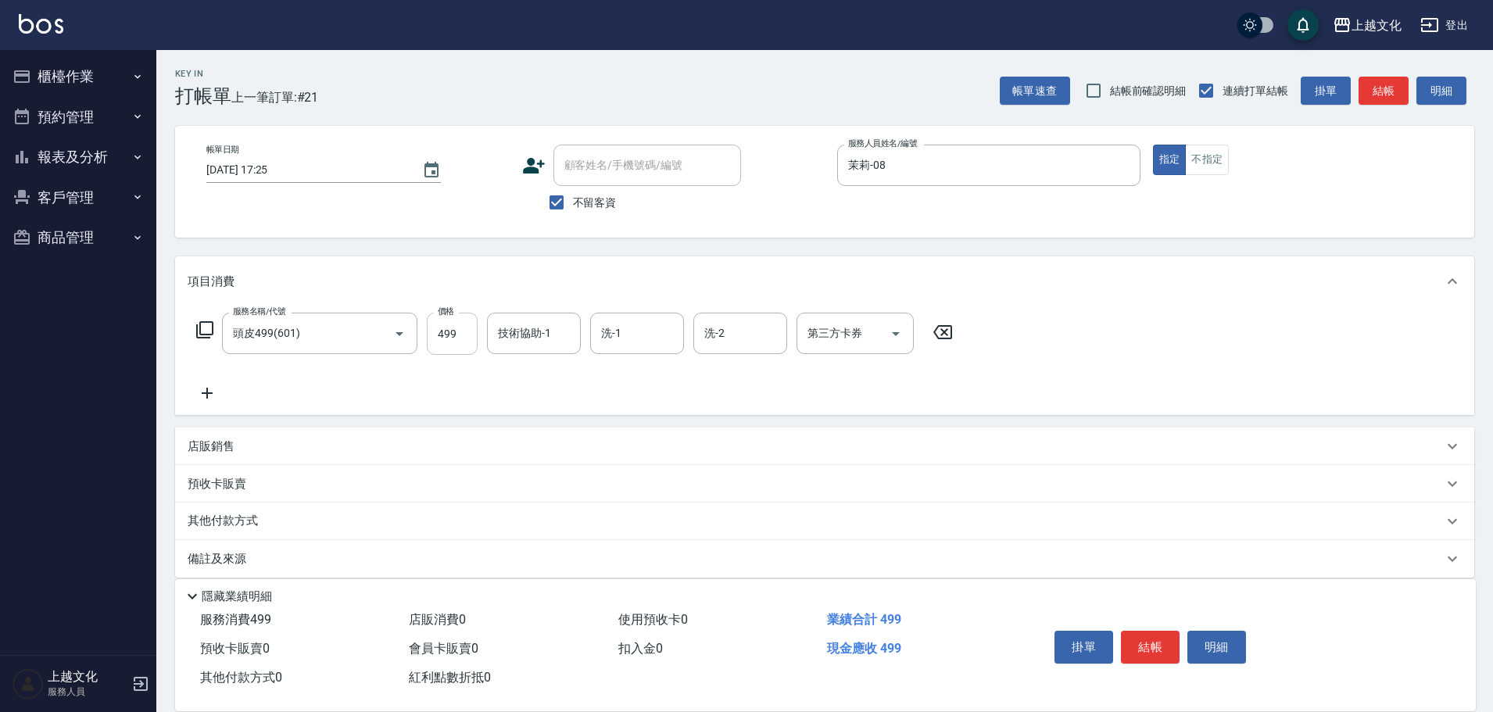
click at [438, 342] on input "499" at bounding box center [452, 334] width 51 height 42
drag, startPoint x: 438, startPoint y: 342, endPoint x: 449, endPoint y: 339, distance: 11.4
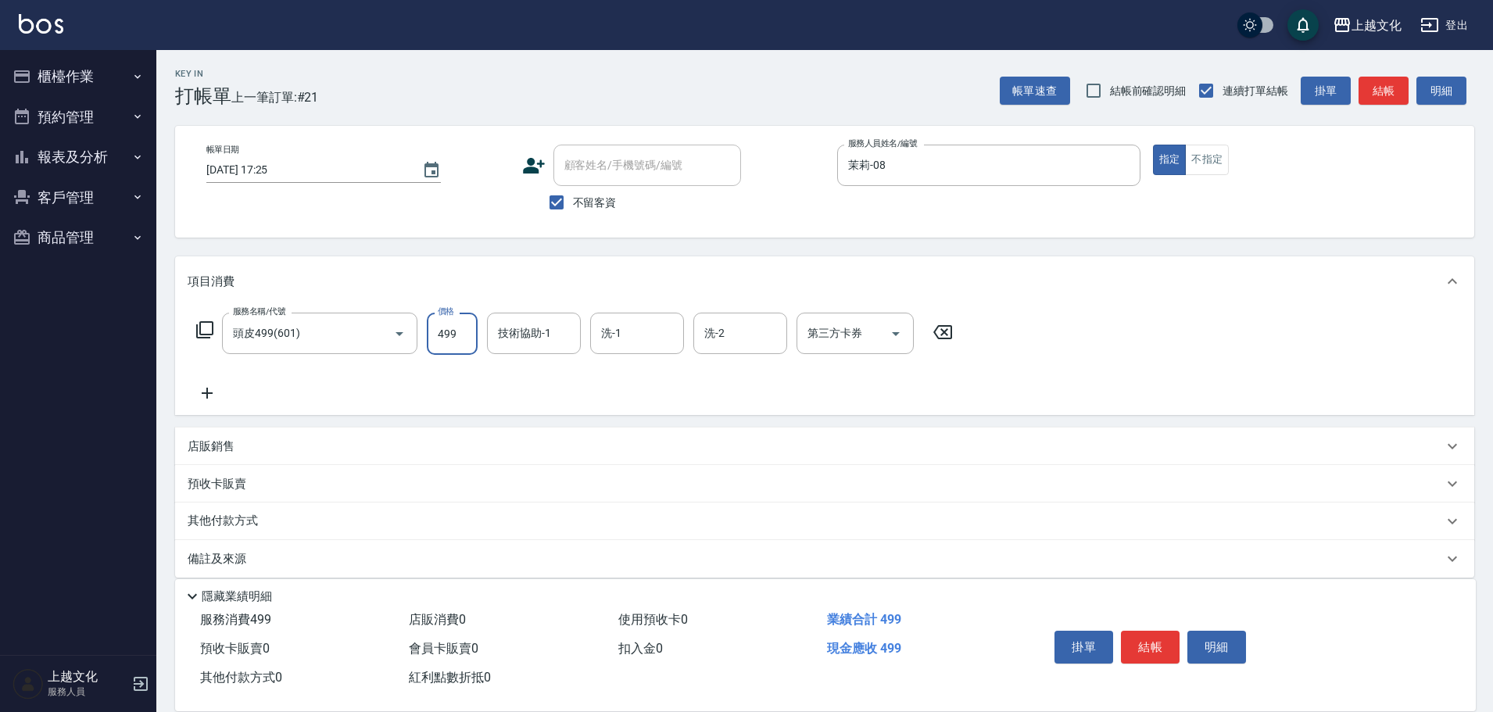
click at [442, 340] on input "499" at bounding box center [452, 334] width 51 height 42
click at [455, 342] on input "499" at bounding box center [452, 334] width 51 height 42
type input "599"
click at [1152, 639] on button "結帳" at bounding box center [1150, 647] width 59 height 33
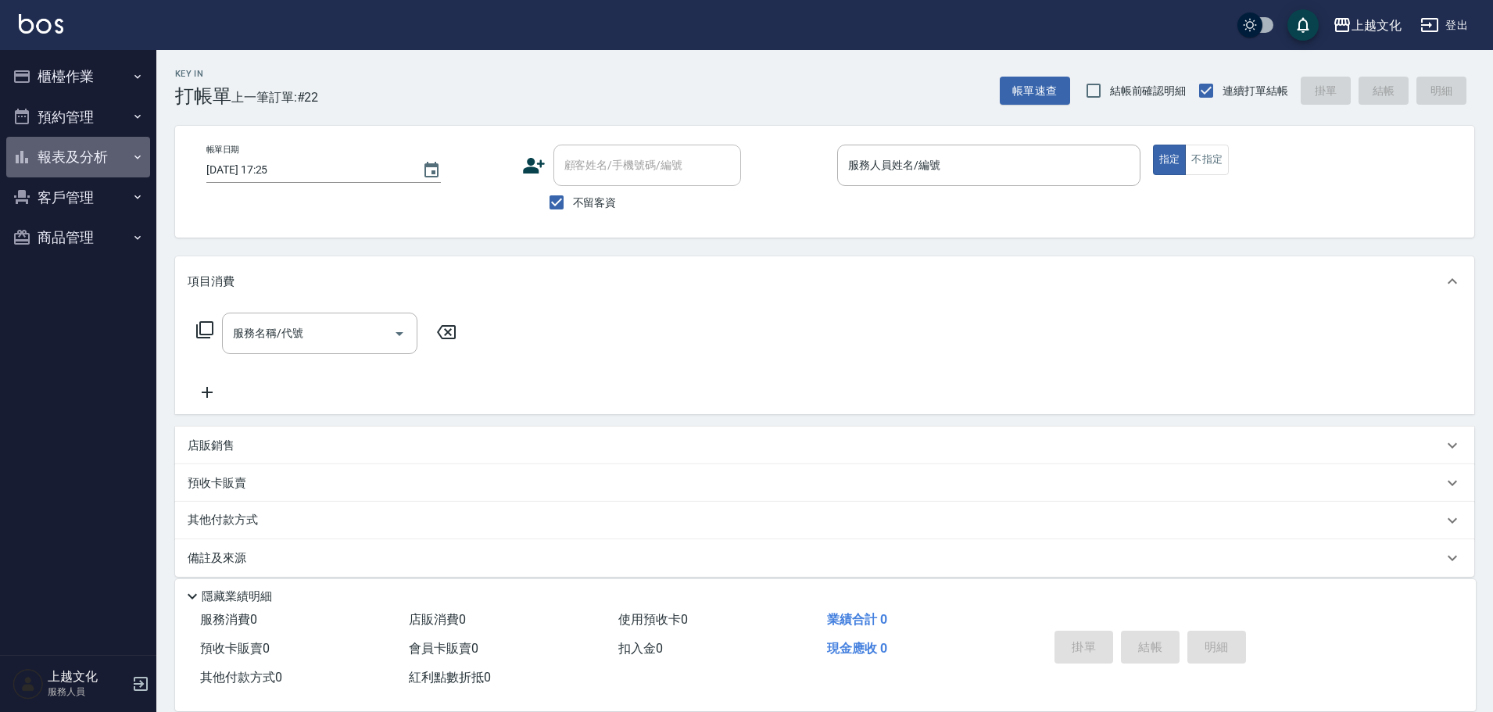
click at [69, 156] on button "報表及分析" at bounding box center [78, 157] width 144 height 41
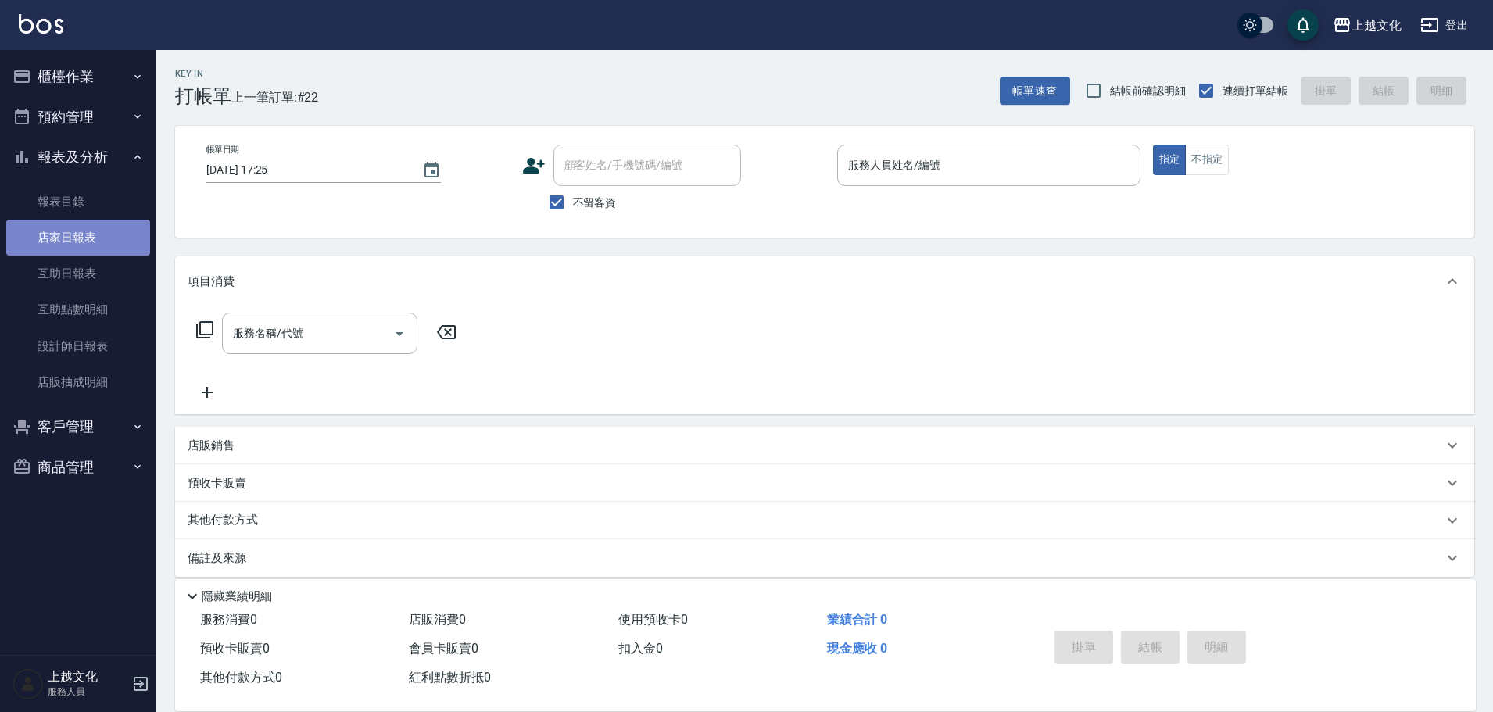
click at [78, 236] on link "店家日報表" at bounding box center [78, 238] width 144 height 36
